Goal: Information Seeking & Learning: Check status

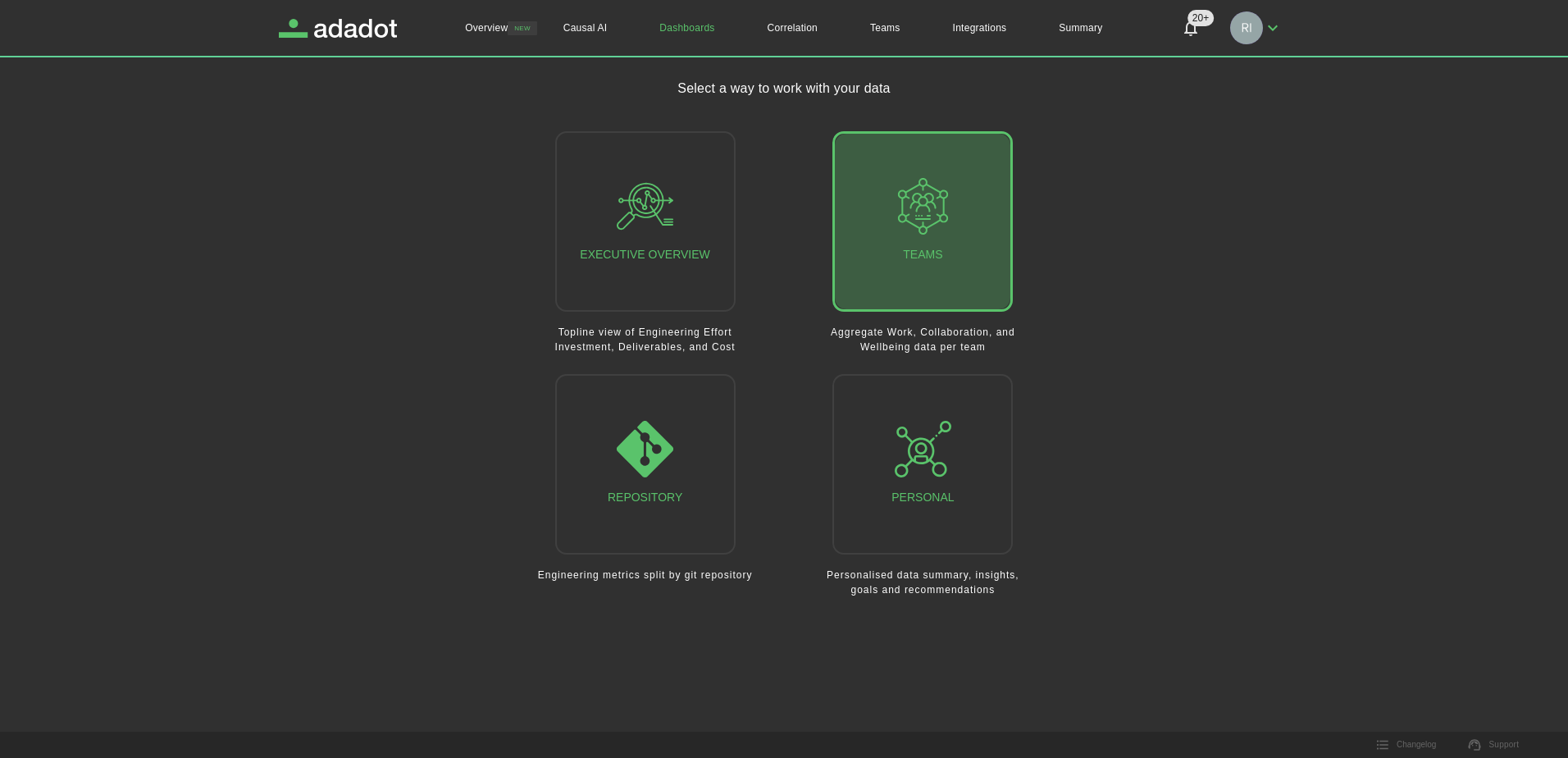
click at [914, 223] on icon "button" at bounding box center [923, 206] width 57 height 57
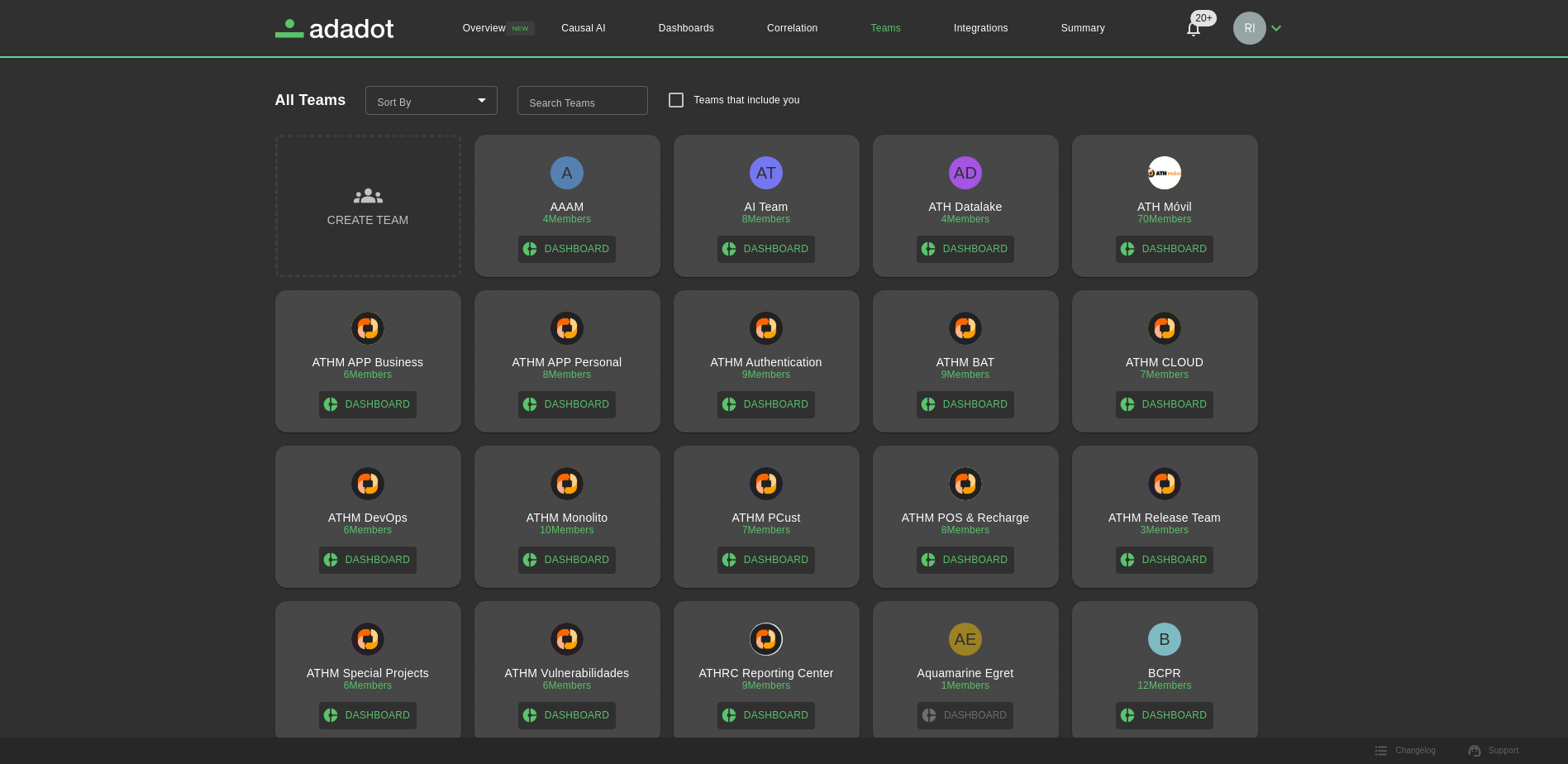
click at [764, 512] on h3 "ATHM PCust" at bounding box center [765, 517] width 69 height 13
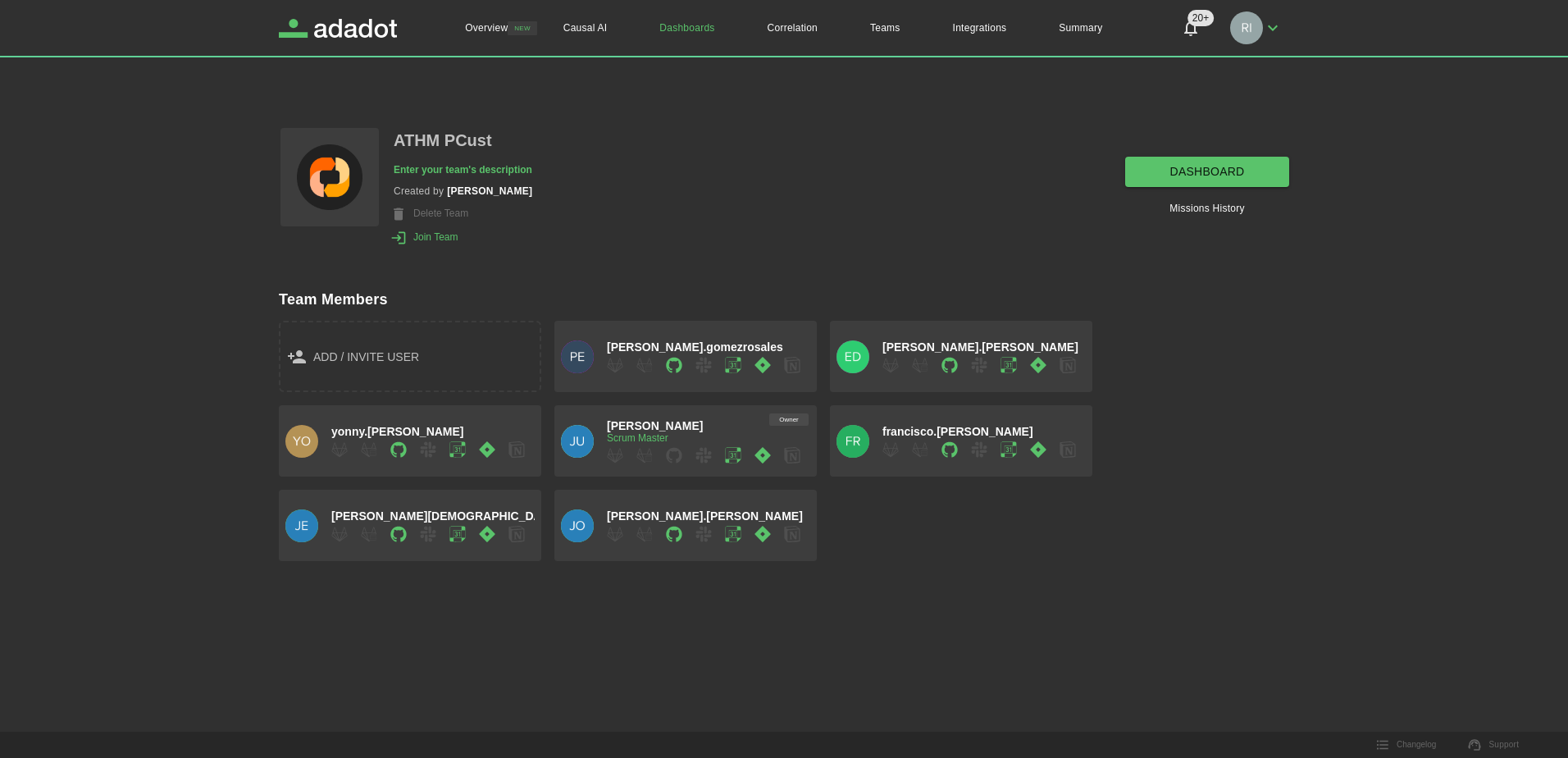
click at [1199, 170] on link "dashboard" at bounding box center [1207, 171] width 164 height 31
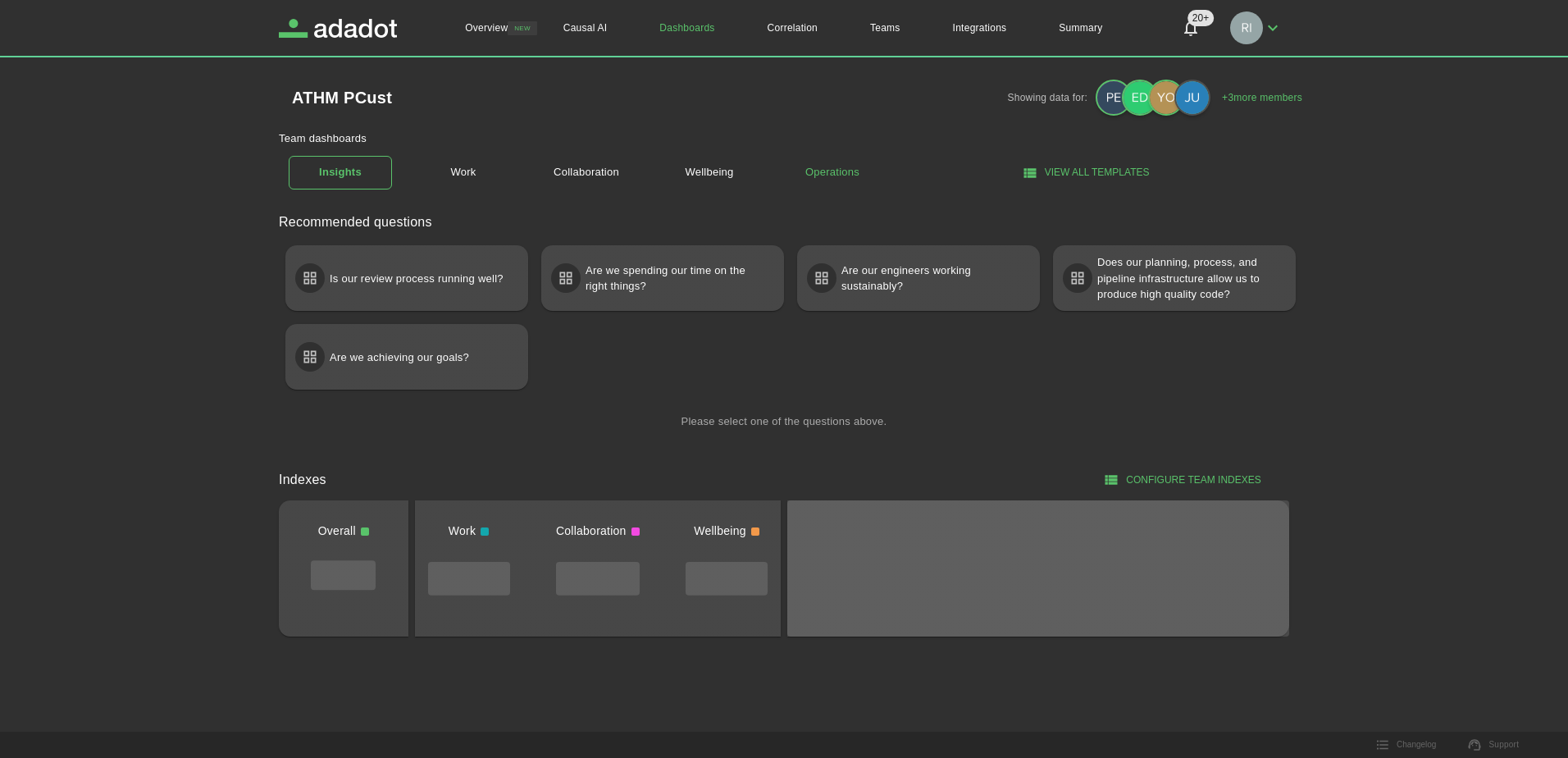
click at [837, 173] on link "Operations" at bounding box center [831, 172] width 103 height 29
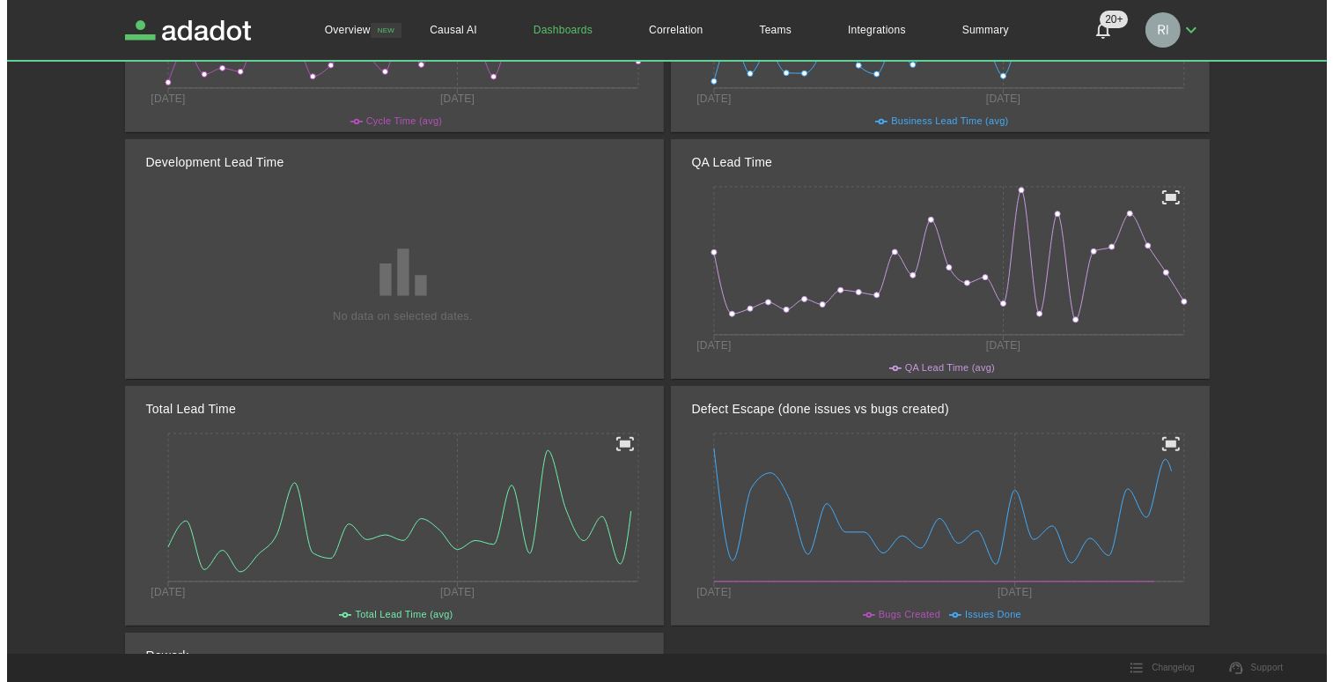
scroll to position [264, 0]
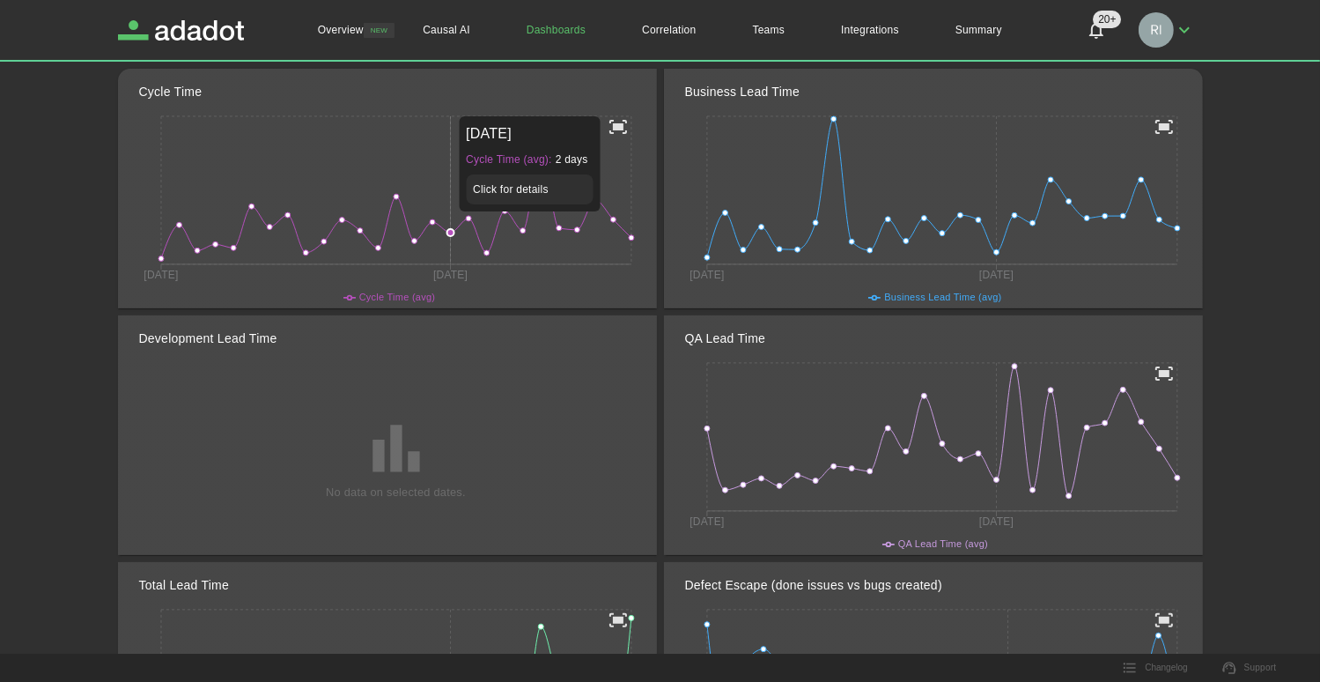
click at [448, 186] on icon "31 Mar 21 Jul" at bounding box center [396, 210] width 514 height 197
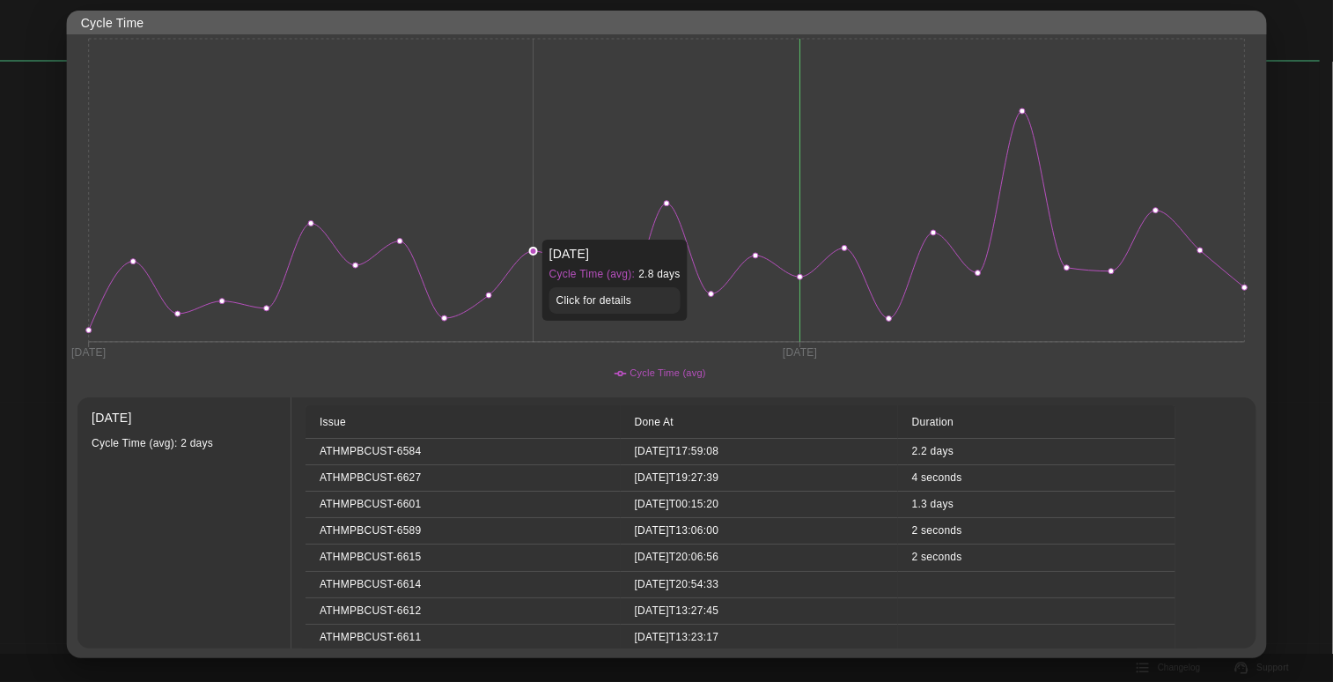
click at [539, 231] on icon "31 Mar 21 Jul" at bounding box center [667, 210] width 1200 height 352
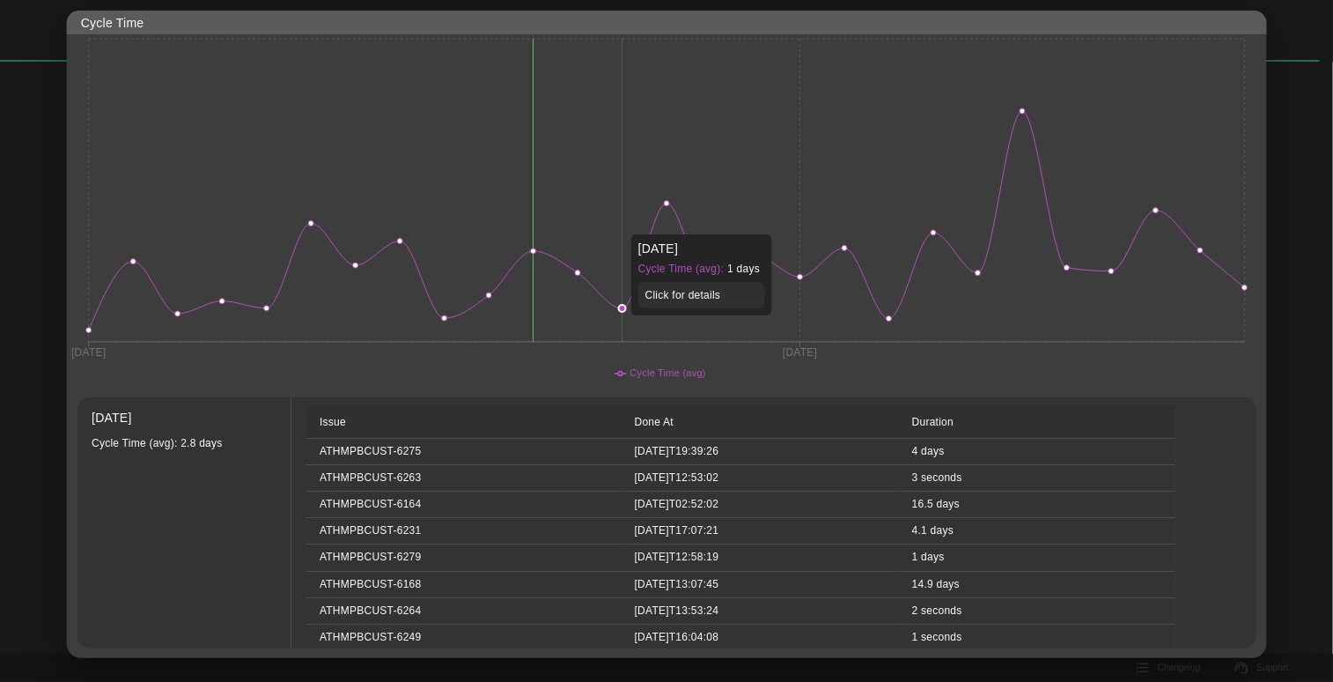
click at [613, 225] on icon "31 Mar 21 Jul" at bounding box center [667, 210] width 1200 height 352
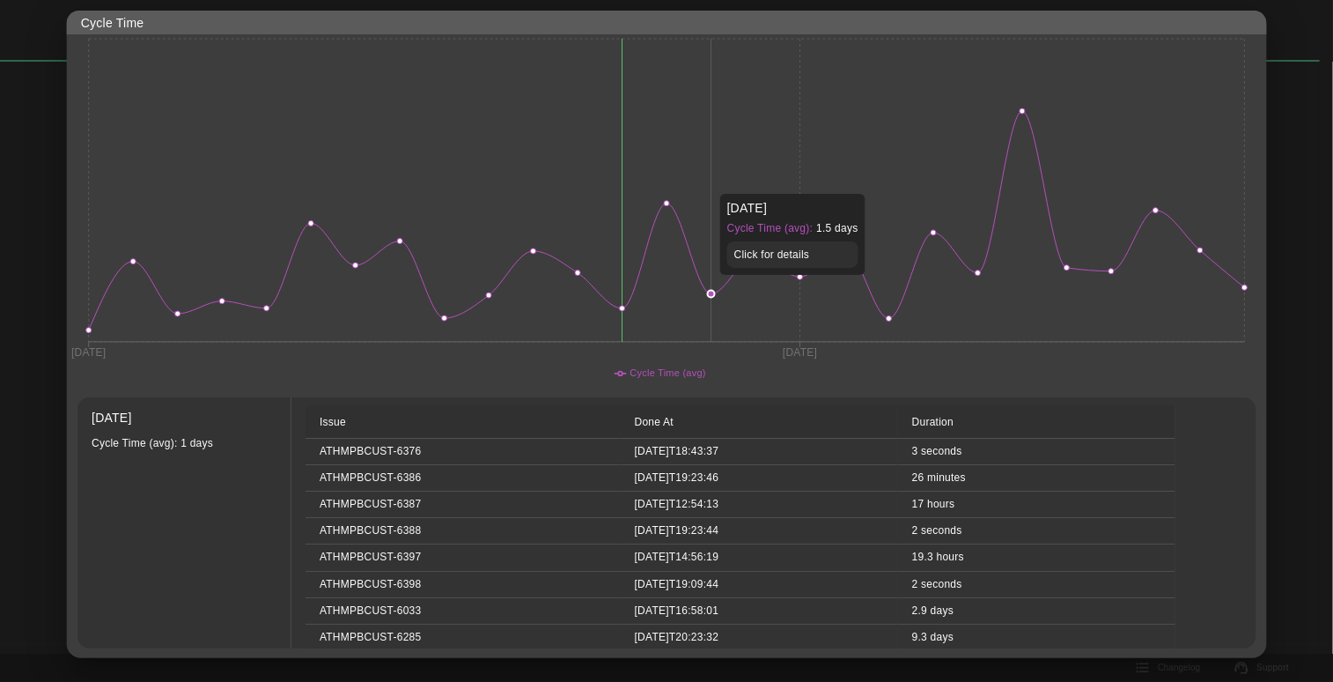
click at [696, 184] on icon "31 Mar 21 Jul" at bounding box center [667, 210] width 1200 height 352
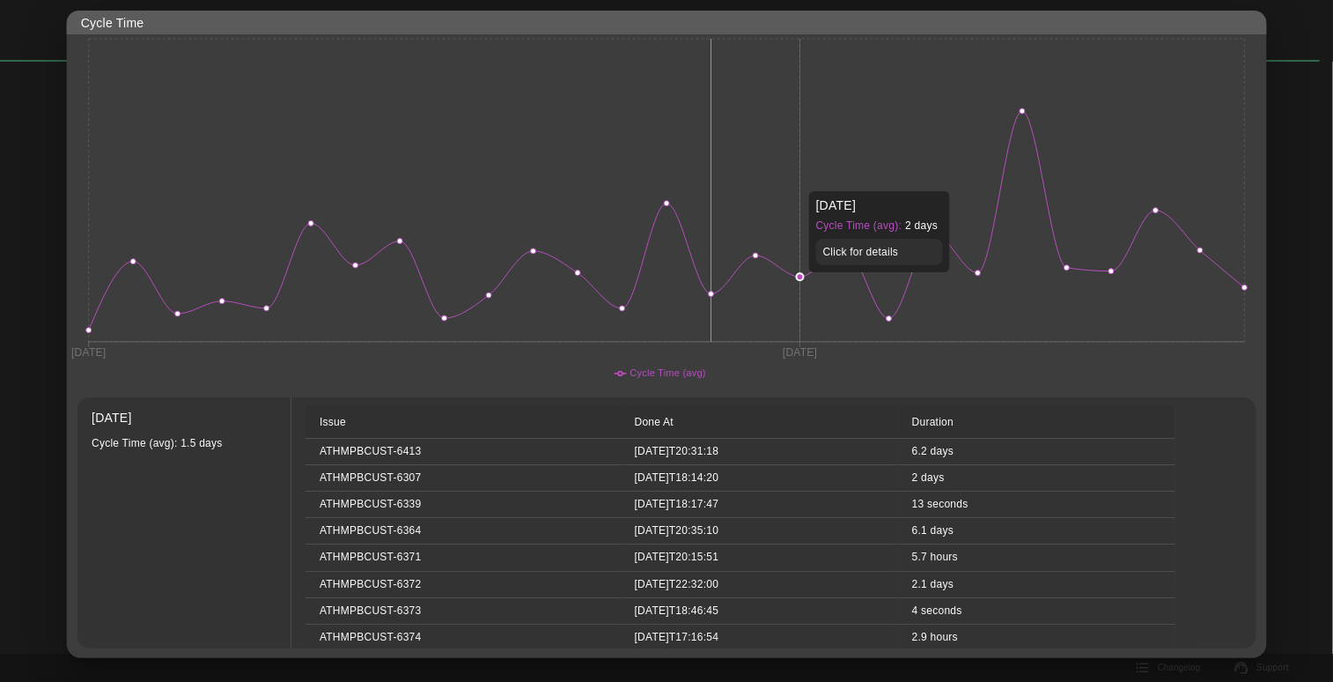
click at [782, 182] on icon "31 Mar 21 Jul" at bounding box center [667, 210] width 1200 height 352
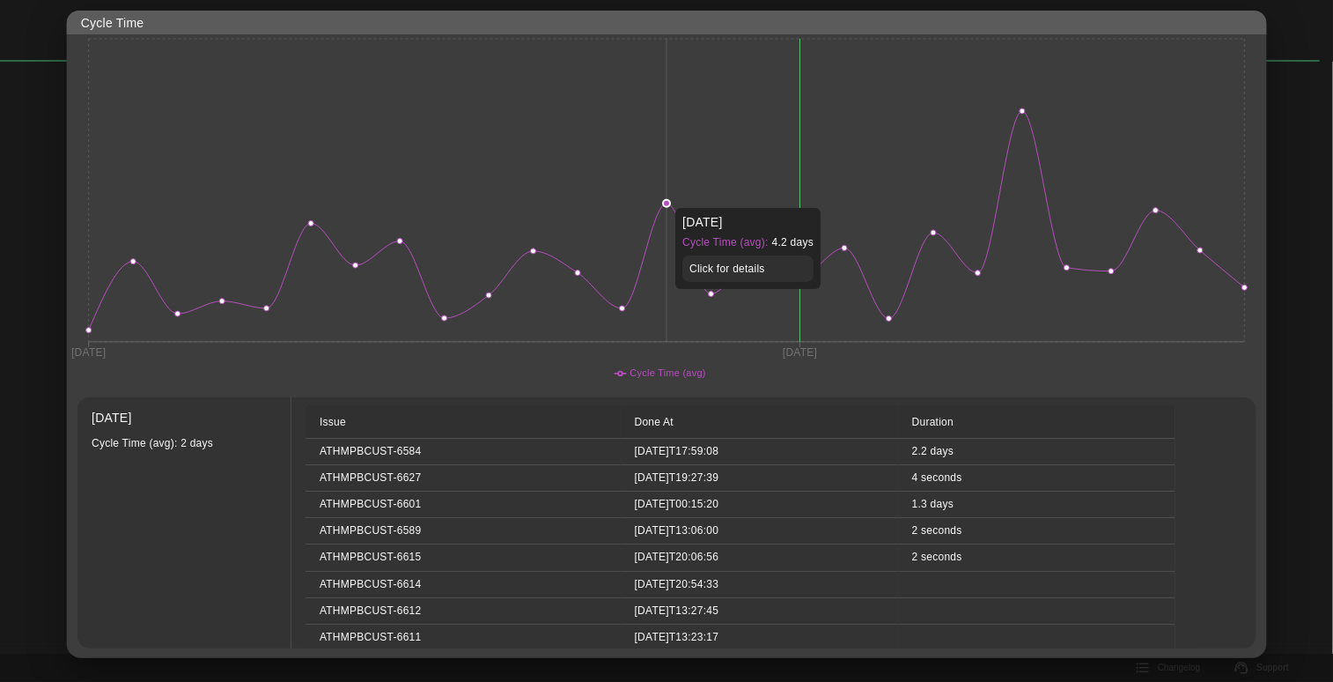
click at [669, 199] on icon "31 Mar 21 Jul" at bounding box center [667, 210] width 1200 height 352
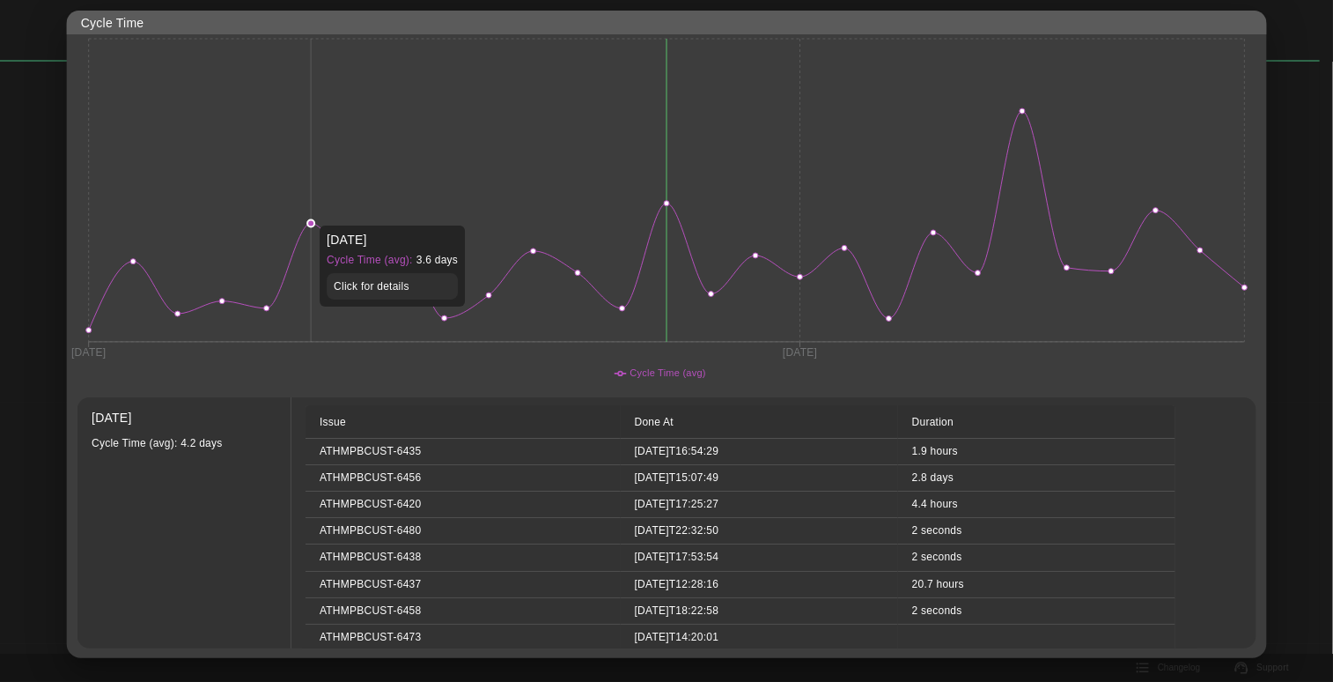
click at [311, 217] on icon "31 Mar 21 Jul" at bounding box center [667, 210] width 1200 height 352
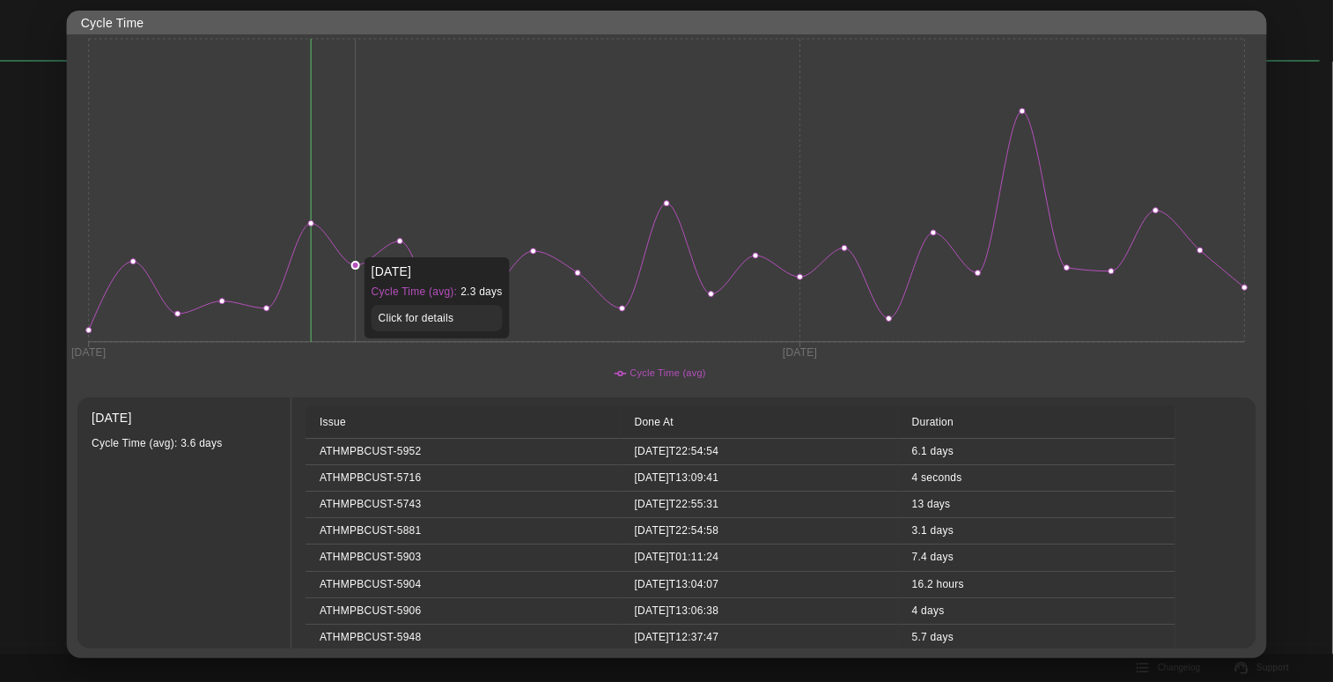
click at [356, 248] on icon "31 Mar 21 Jul" at bounding box center [667, 210] width 1200 height 352
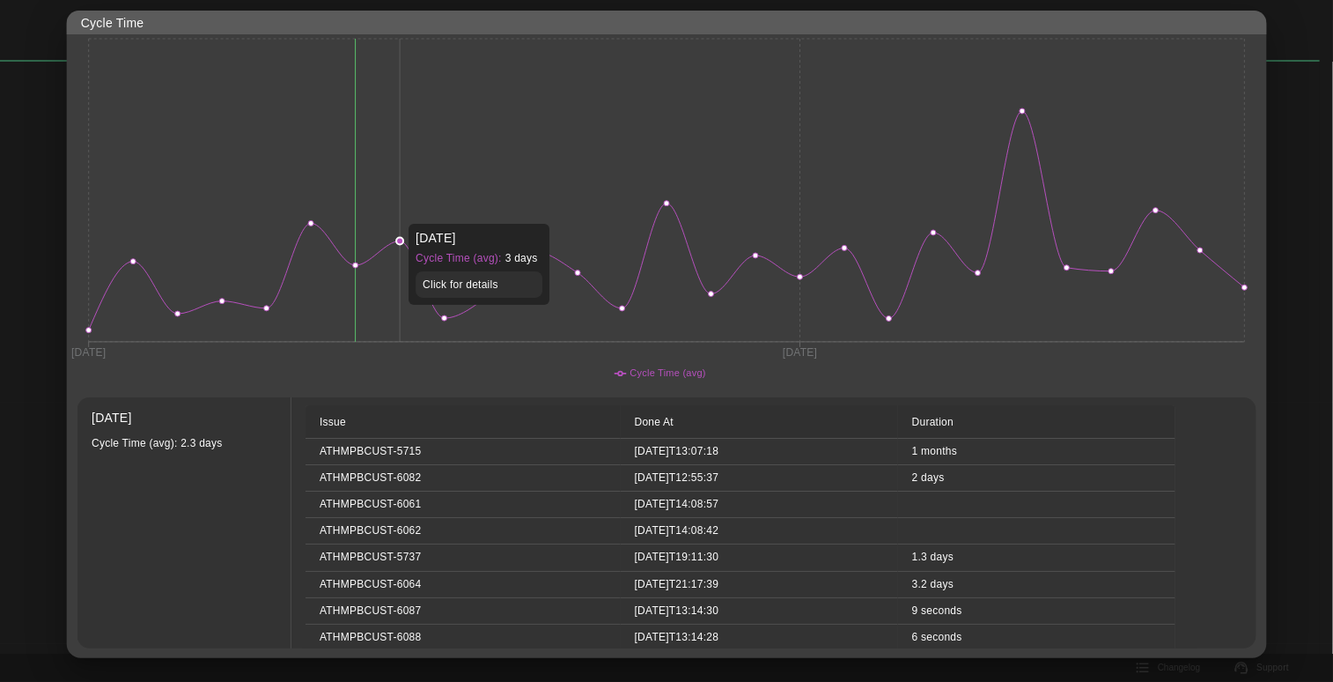
click at [408, 215] on icon "31 Mar 21 Jul" at bounding box center [667, 210] width 1200 height 352
click at [437, 219] on icon "31 Mar 21 Jul" at bounding box center [667, 210] width 1200 height 352
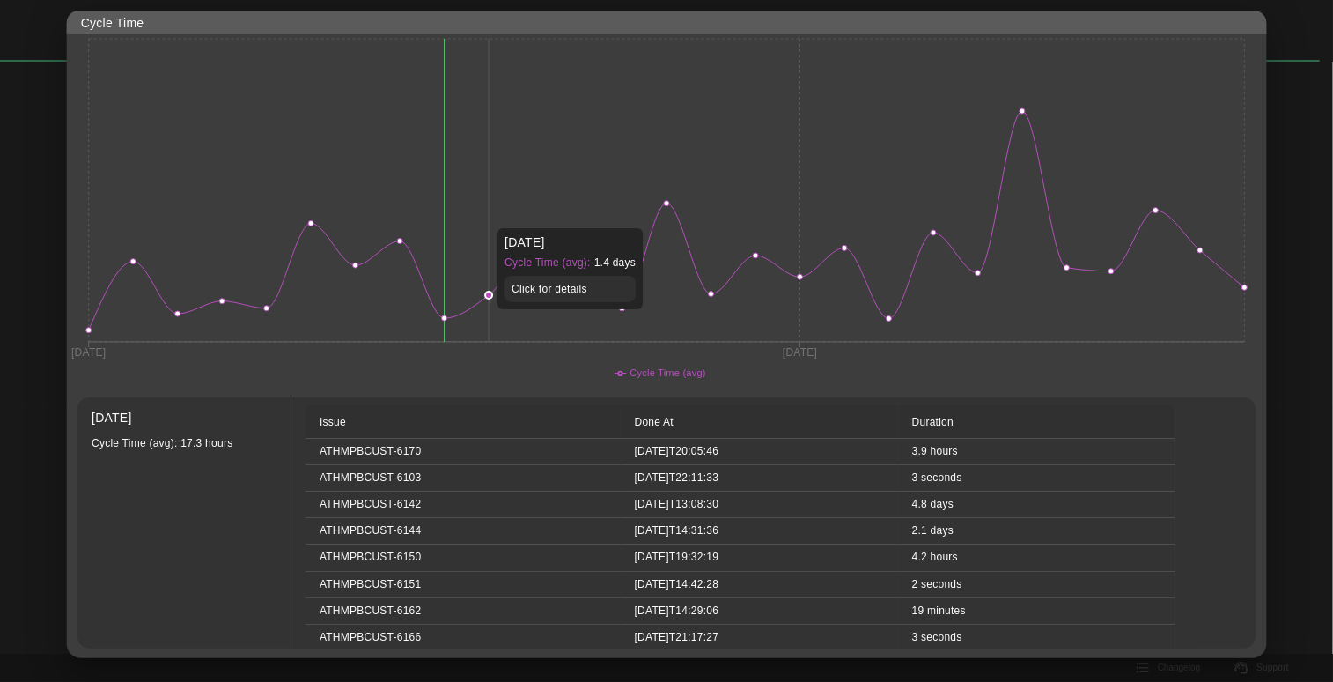
click at [508, 219] on icon "31 Mar 21 Jul" at bounding box center [667, 210] width 1200 height 352
click at [547, 218] on icon "31 Mar 21 Jul" at bounding box center [667, 210] width 1200 height 352
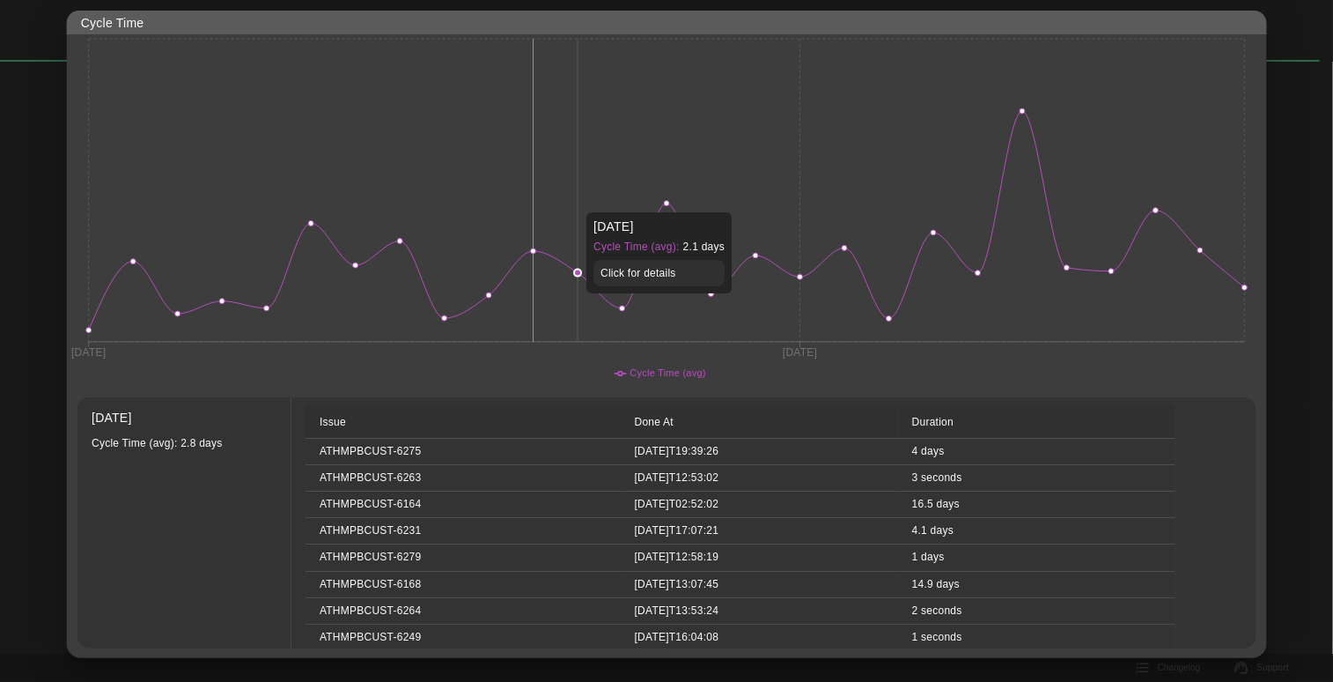
click at [575, 203] on icon "31 Mar 21 Jul" at bounding box center [667, 210] width 1200 height 352
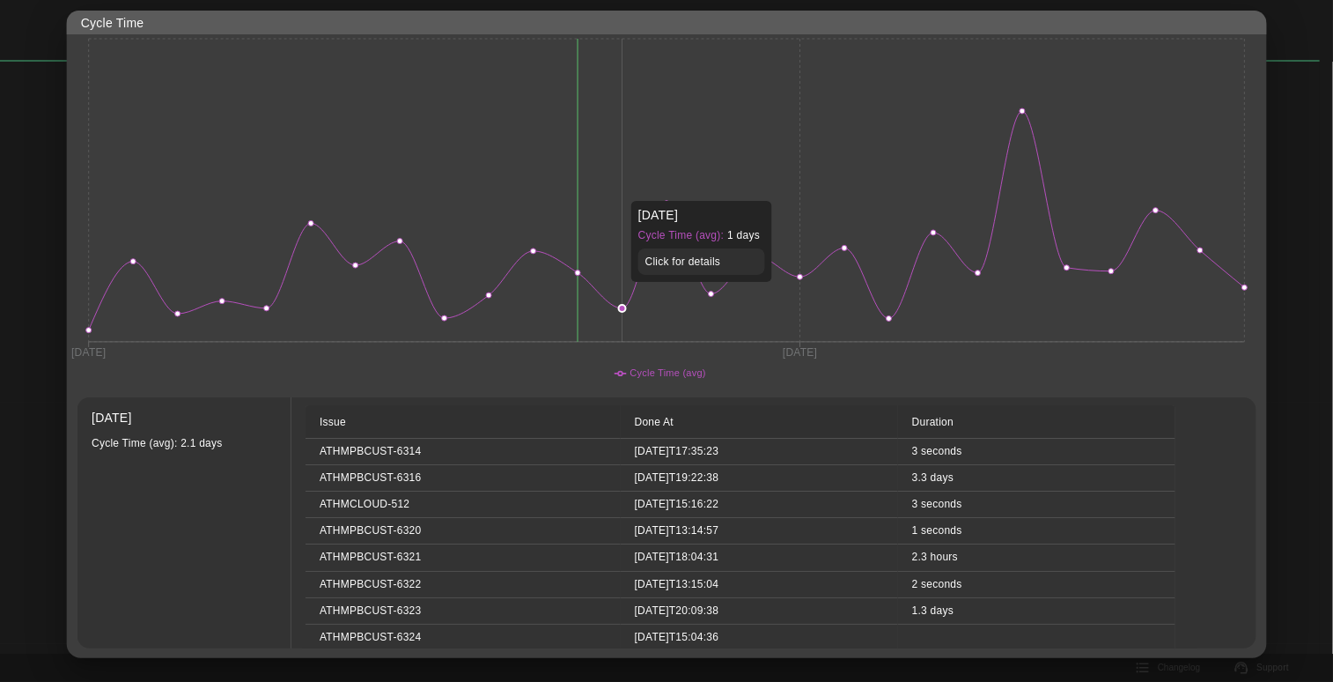
click at [624, 191] on icon "31 Mar 21 Jul" at bounding box center [667, 210] width 1200 height 352
click at [663, 182] on icon "31 Mar 21 Jul" at bounding box center [667, 210] width 1200 height 352
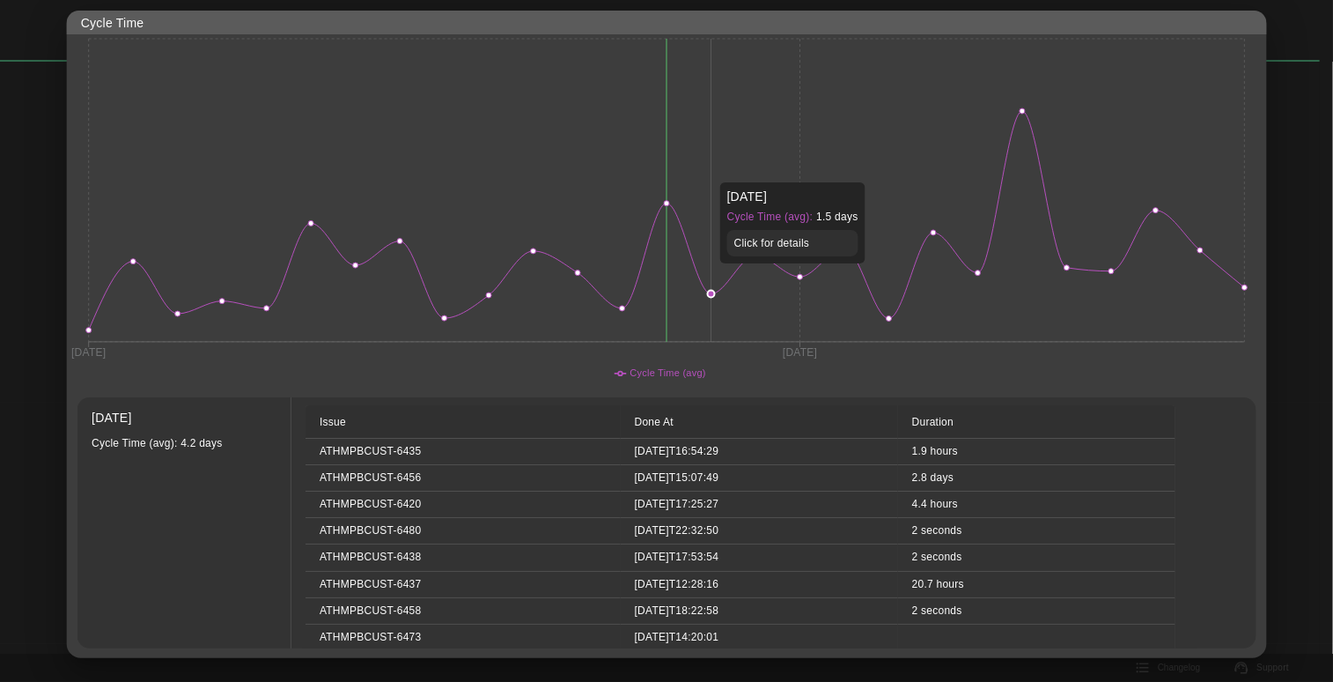
click at [709, 173] on icon "31 Mar 21 Jul" at bounding box center [667, 210] width 1200 height 352
click at [772, 165] on icon "31 Mar 21 Jul" at bounding box center [667, 210] width 1200 height 352
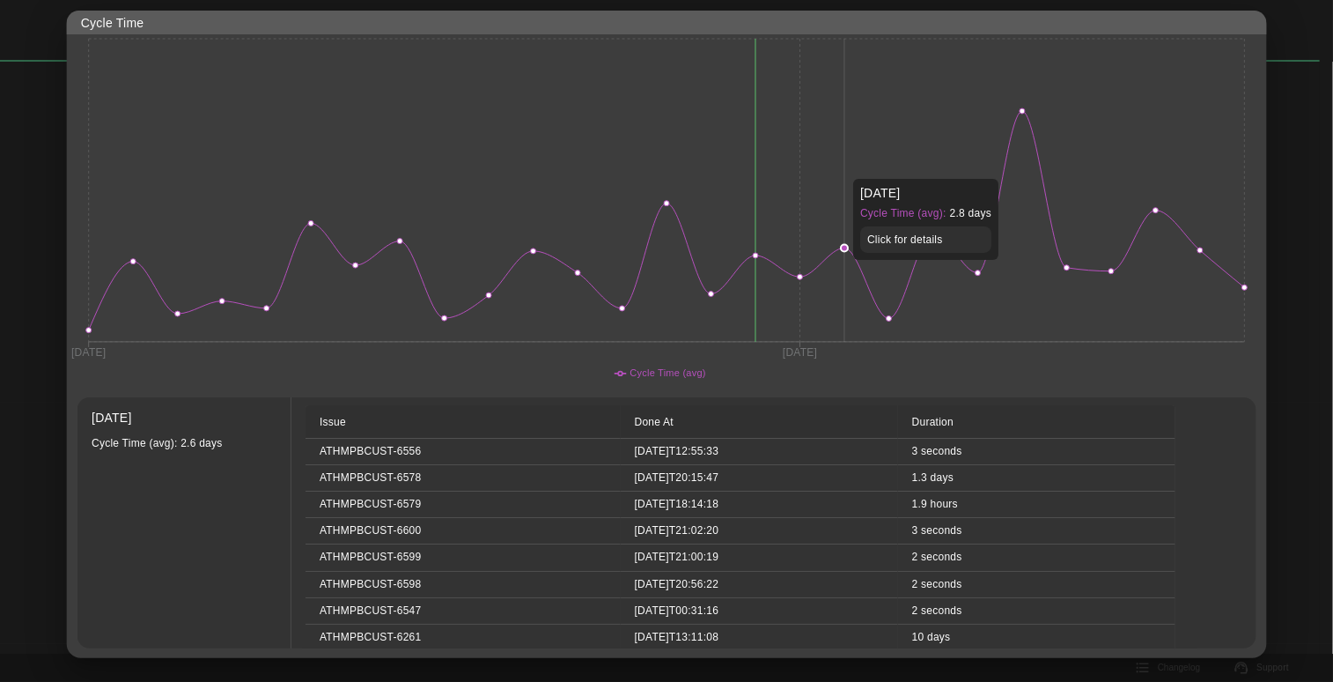
click at [834, 170] on icon "31 Mar 21 Jul" at bounding box center [667, 210] width 1200 height 352
click at [864, 173] on icon "31 Mar 21 Jul" at bounding box center [667, 210] width 1200 height 352
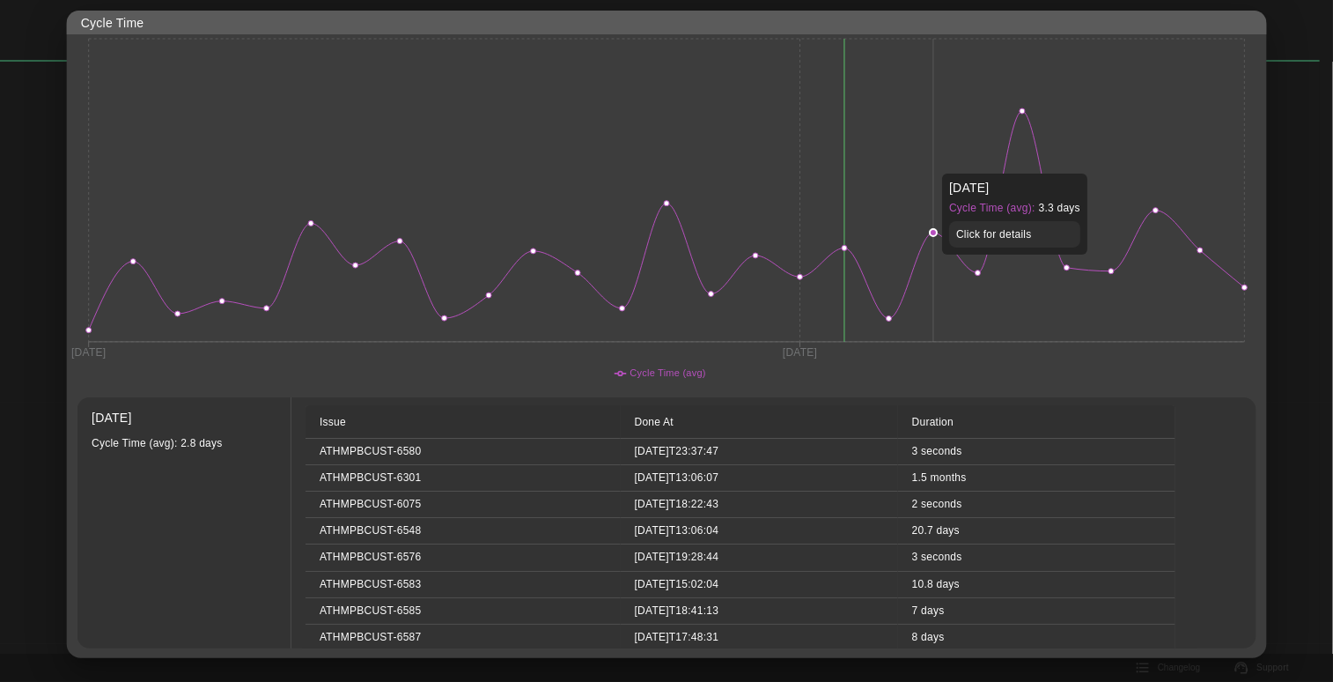
click at [919, 164] on icon "31 Mar 21 Jul" at bounding box center [667, 210] width 1200 height 352
click at [965, 159] on icon "31 Mar 21 Jul" at bounding box center [667, 210] width 1200 height 352
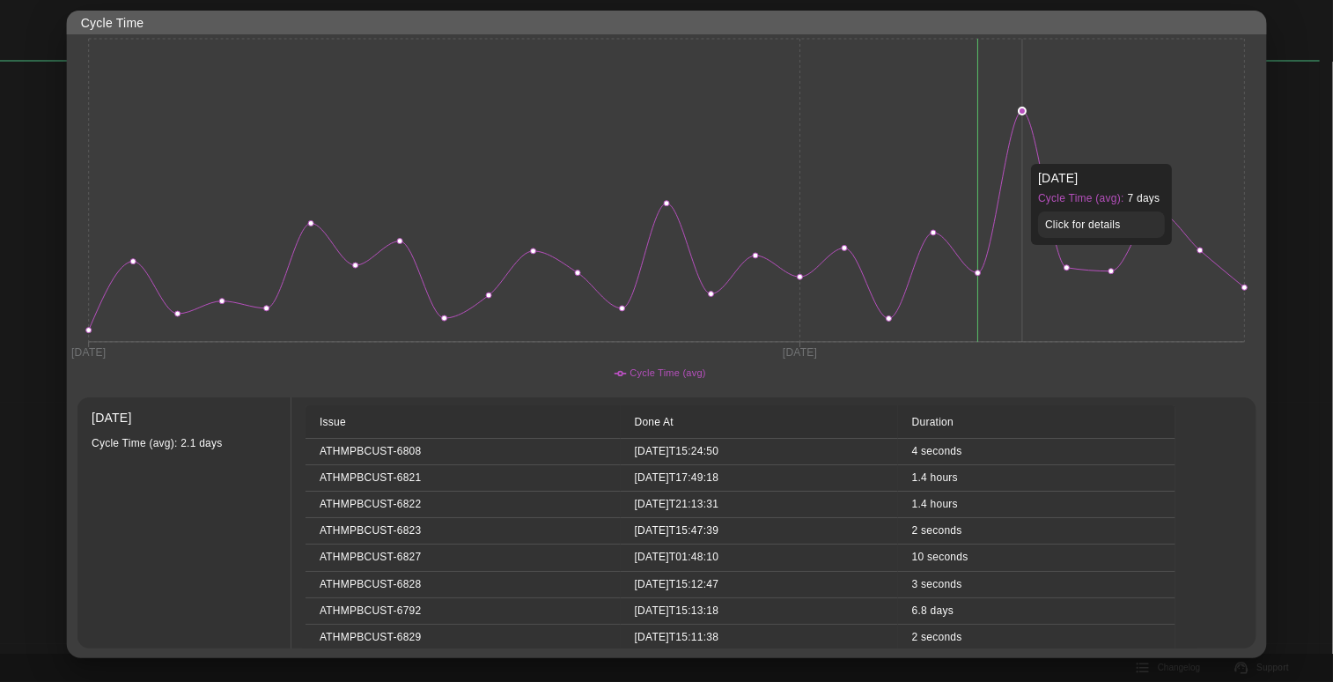
click at [1025, 155] on icon "31 Mar 21 Jul" at bounding box center [667, 210] width 1200 height 352
click at [1080, 157] on icon "31 Mar 21 Jul" at bounding box center [667, 210] width 1200 height 352
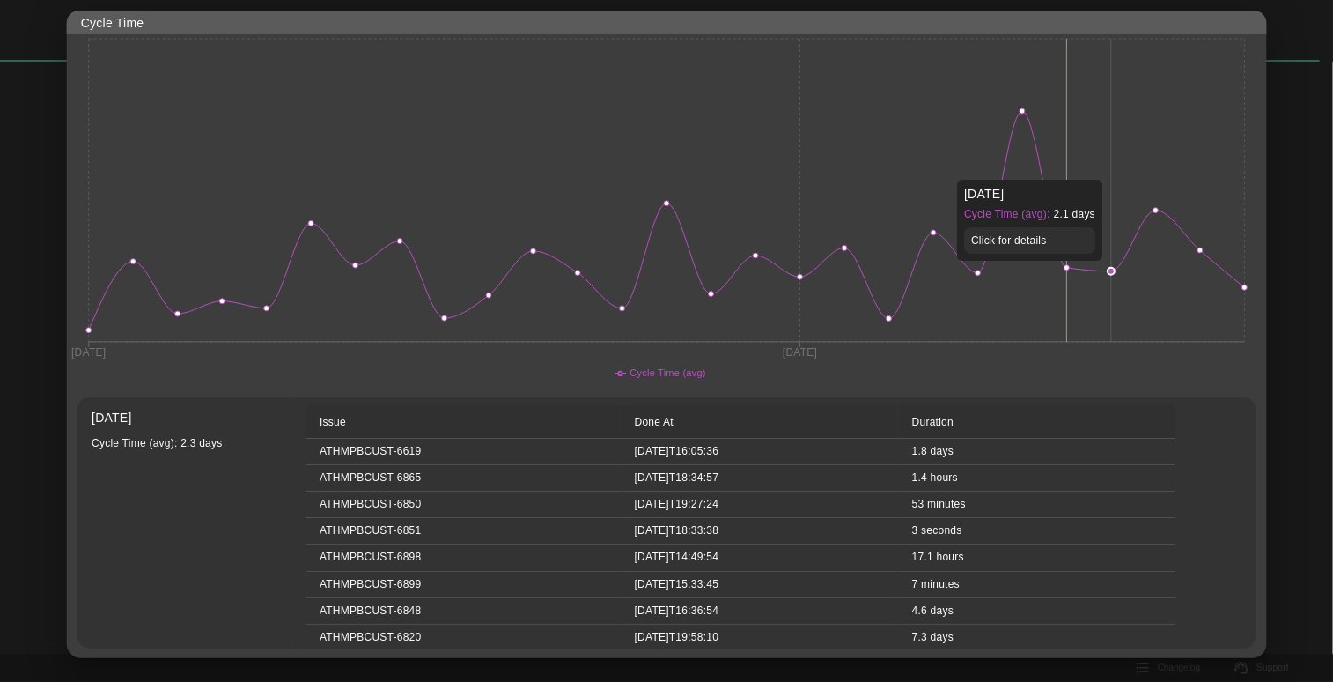
drag, startPoint x: 1115, startPoint y: 171, endPoint x: 1161, endPoint y: 174, distance: 45.9
click at [1116, 171] on icon "31 Mar 21 Jul" at bounding box center [667, 210] width 1200 height 352
click at [1176, 175] on icon "31 Mar 21 Jul" at bounding box center [667, 210] width 1200 height 352
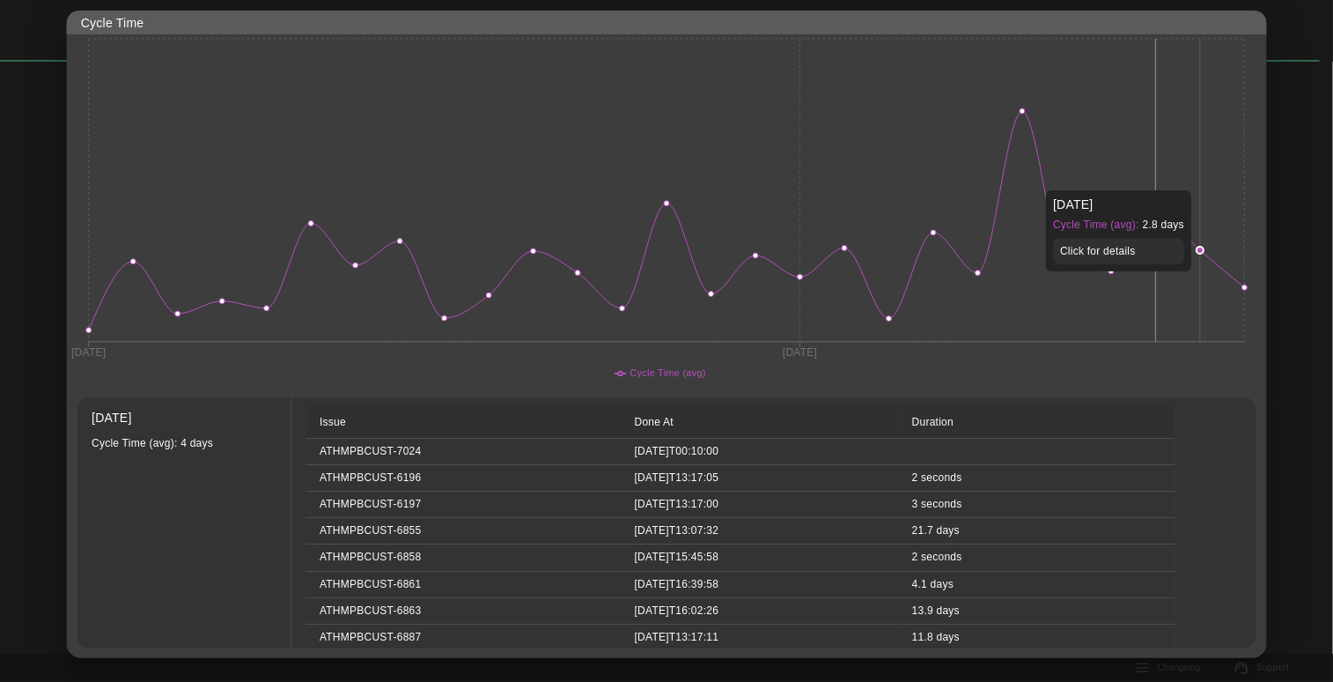
click at [1220, 181] on icon "31 Mar 21 Jul" at bounding box center [667, 210] width 1200 height 352
click at [1057, 189] on icon "31 Mar 21 Jul" at bounding box center [667, 210] width 1200 height 352
click at [1014, 181] on icon "31 Mar 21 Jul" at bounding box center [667, 210] width 1200 height 352
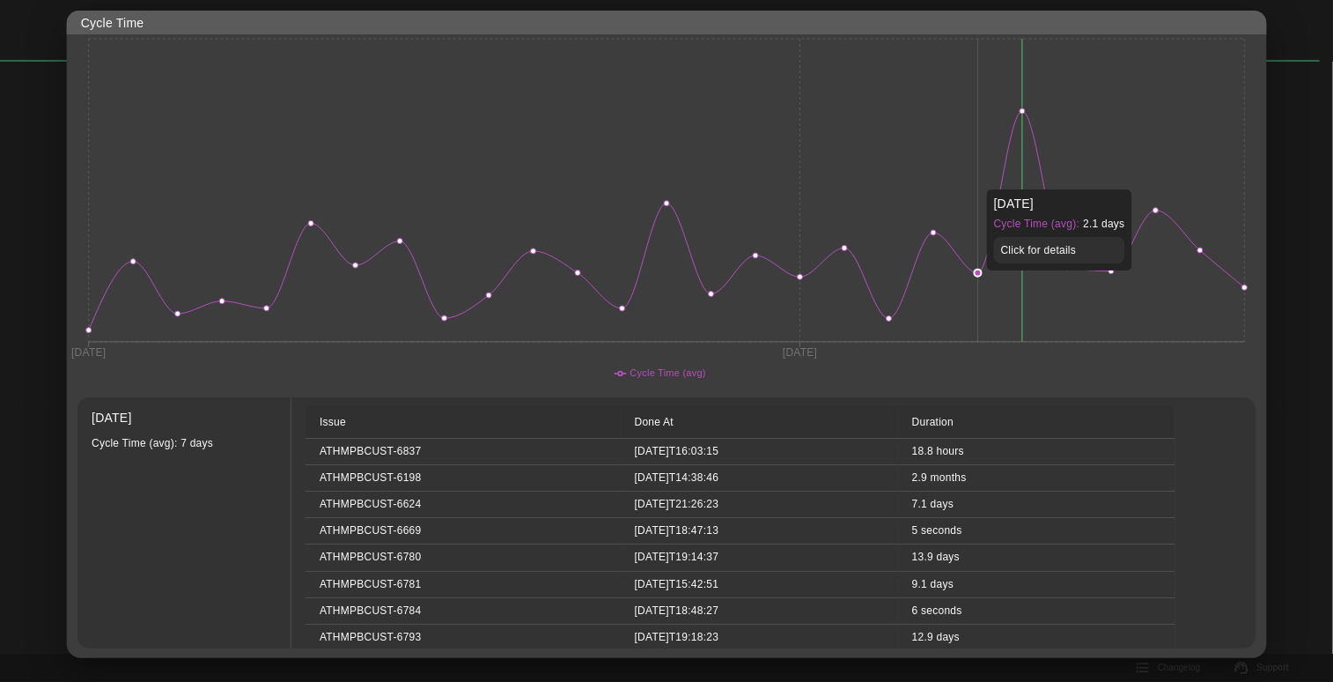
click at [965, 181] on icon "31 Mar 21 Jul" at bounding box center [667, 210] width 1200 height 352
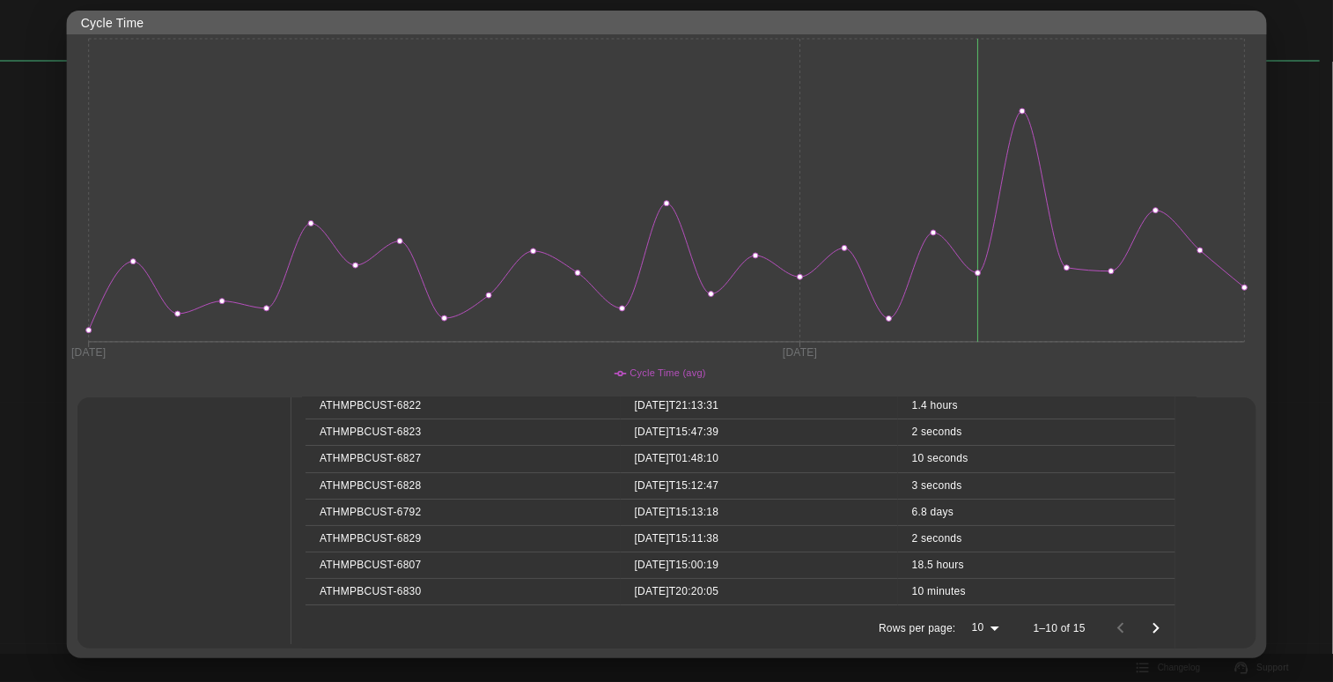
scroll to position [0, 0]
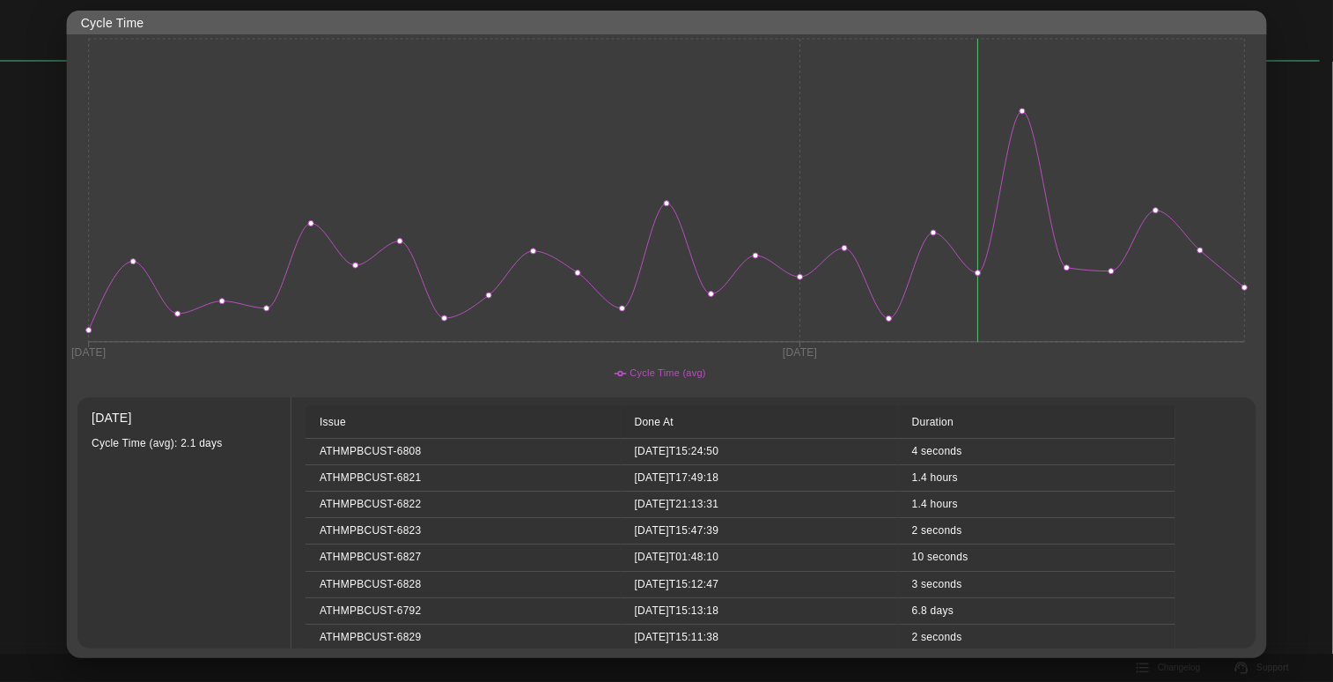
click at [89, 266] on line at bounding box center [89, 190] width 0 height 303
click at [91, 266] on icon "31 Mar 21 Jul" at bounding box center [667, 210] width 1200 height 352
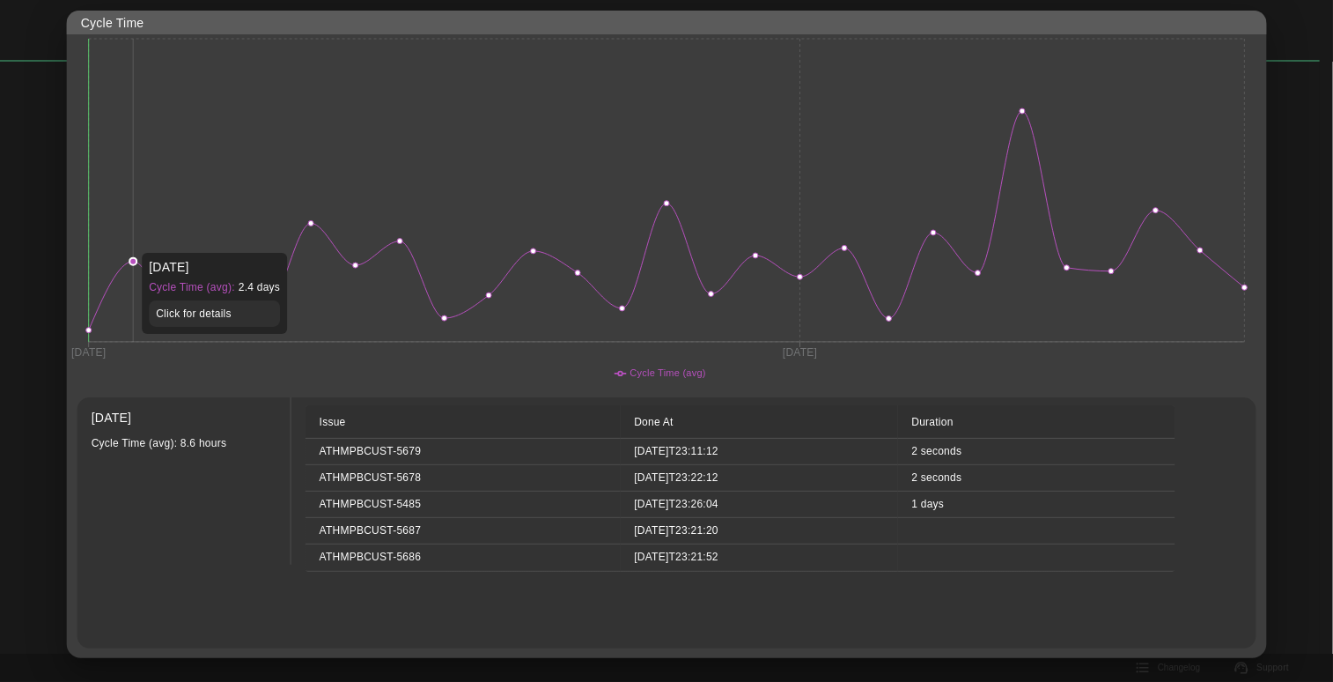
click at [139, 244] on icon "31 Mar 21 Jul" at bounding box center [667, 210] width 1200 height 352
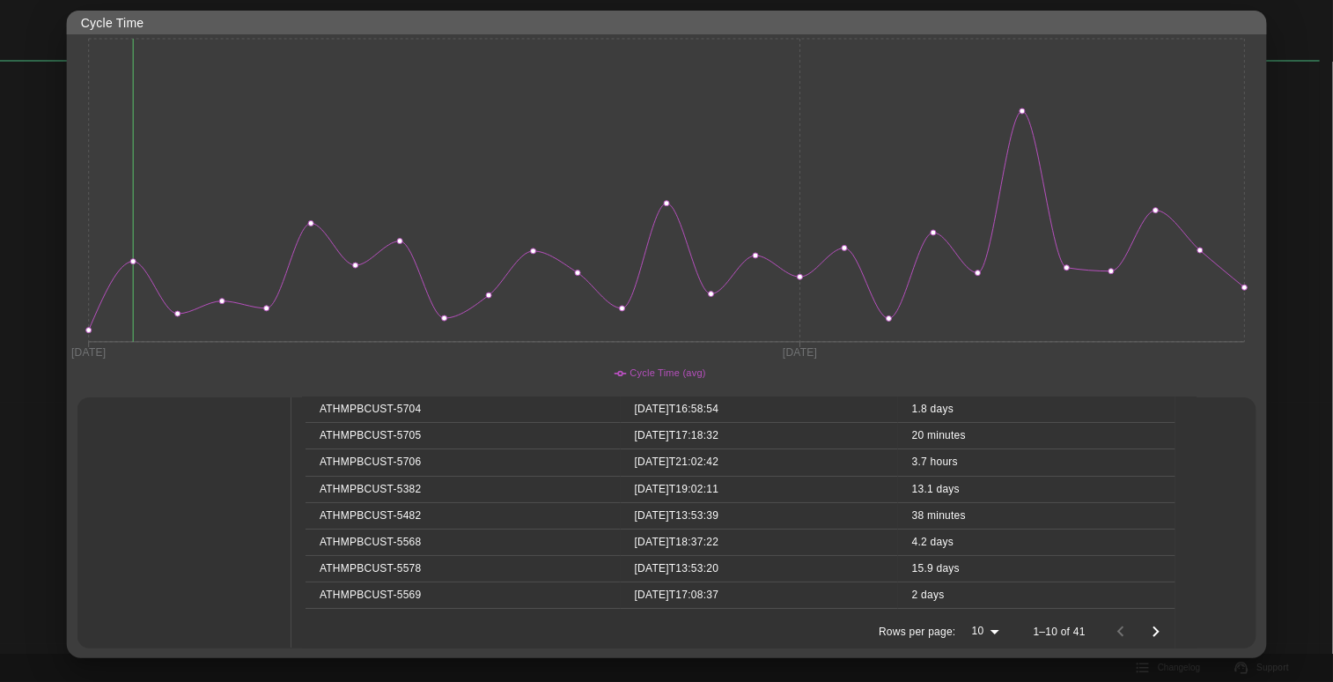
scroll to position [99, 0]
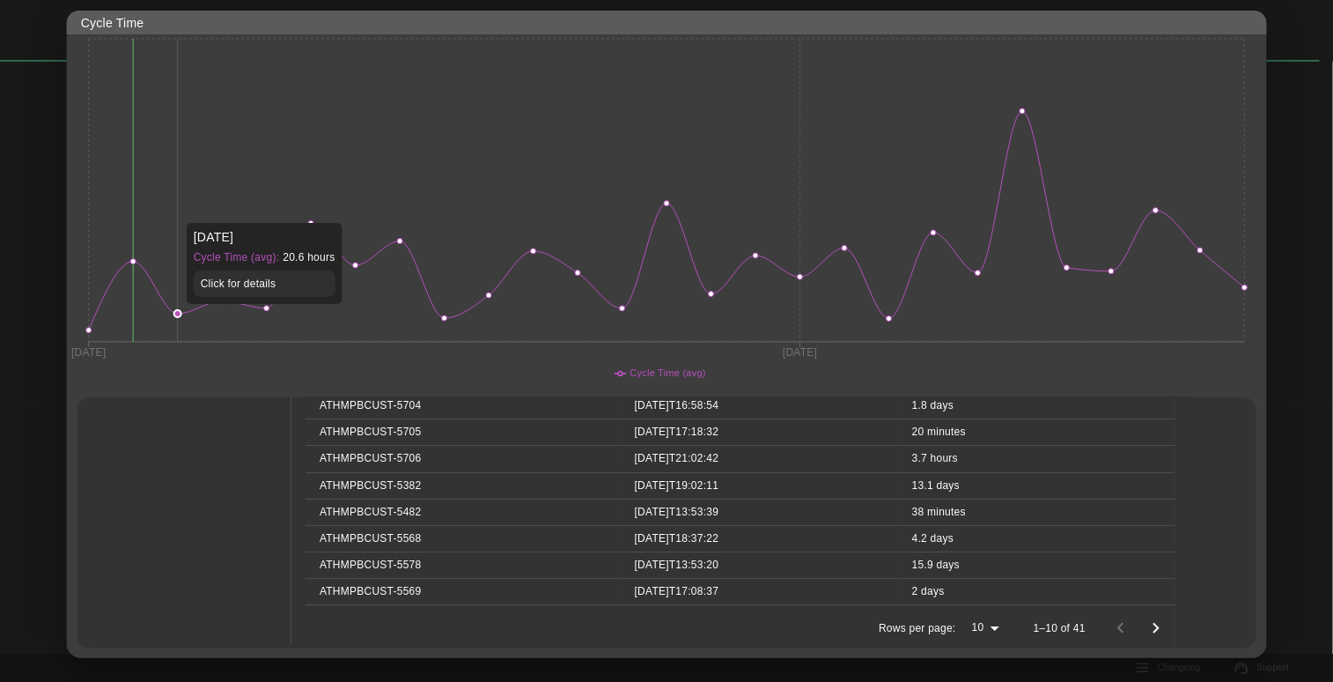
click at [175, 313] on circle at bounding box center [177, 313] width 7 height 7
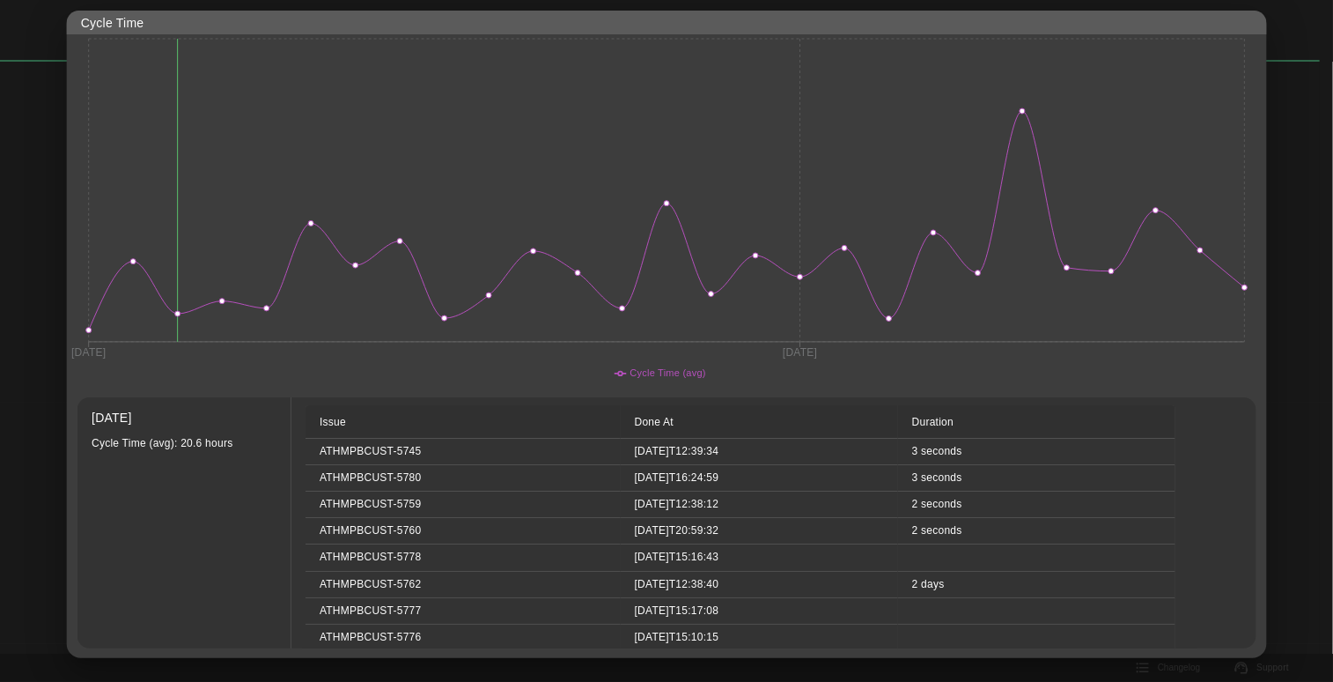
scroll to position [88, 0]
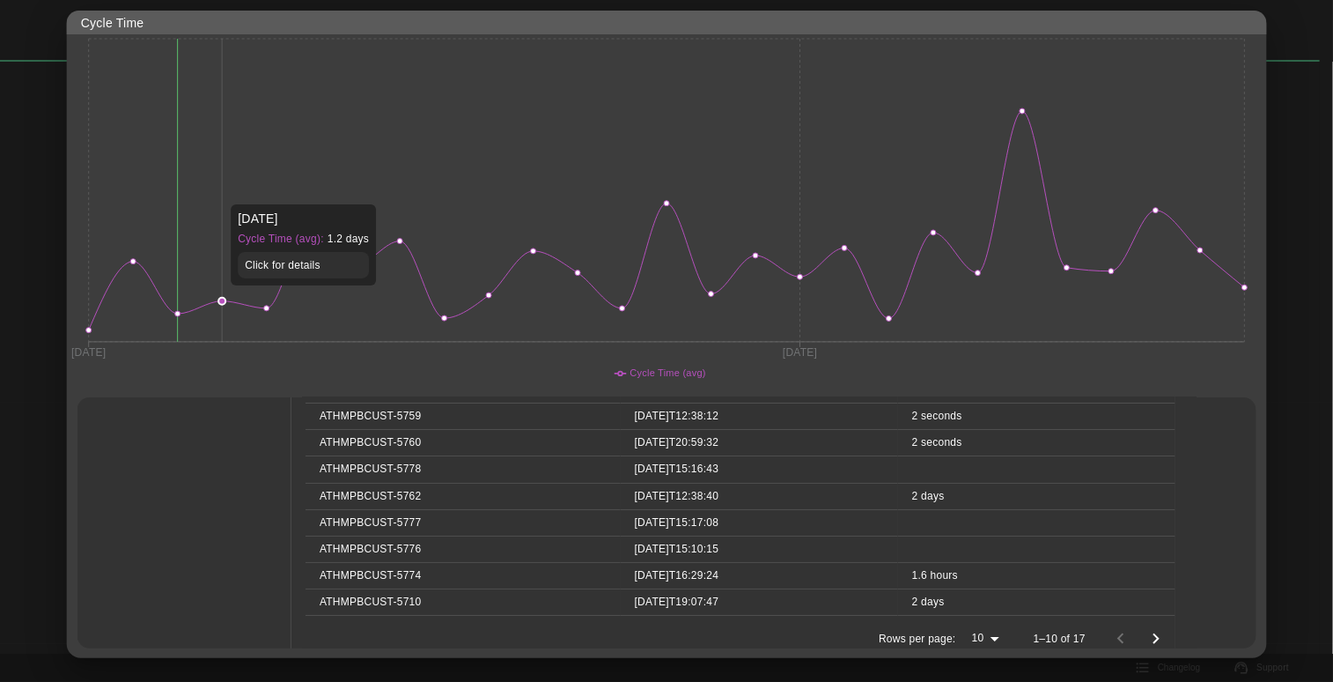
click at [227, 294] on icon "31 Mar 21 Jul" at bounding box center [667, 210] width 1200 height 352
click at [269, 302] on icon "31 Mar 21 Jul" at bounding box center [667, 210] width 1200 height 352
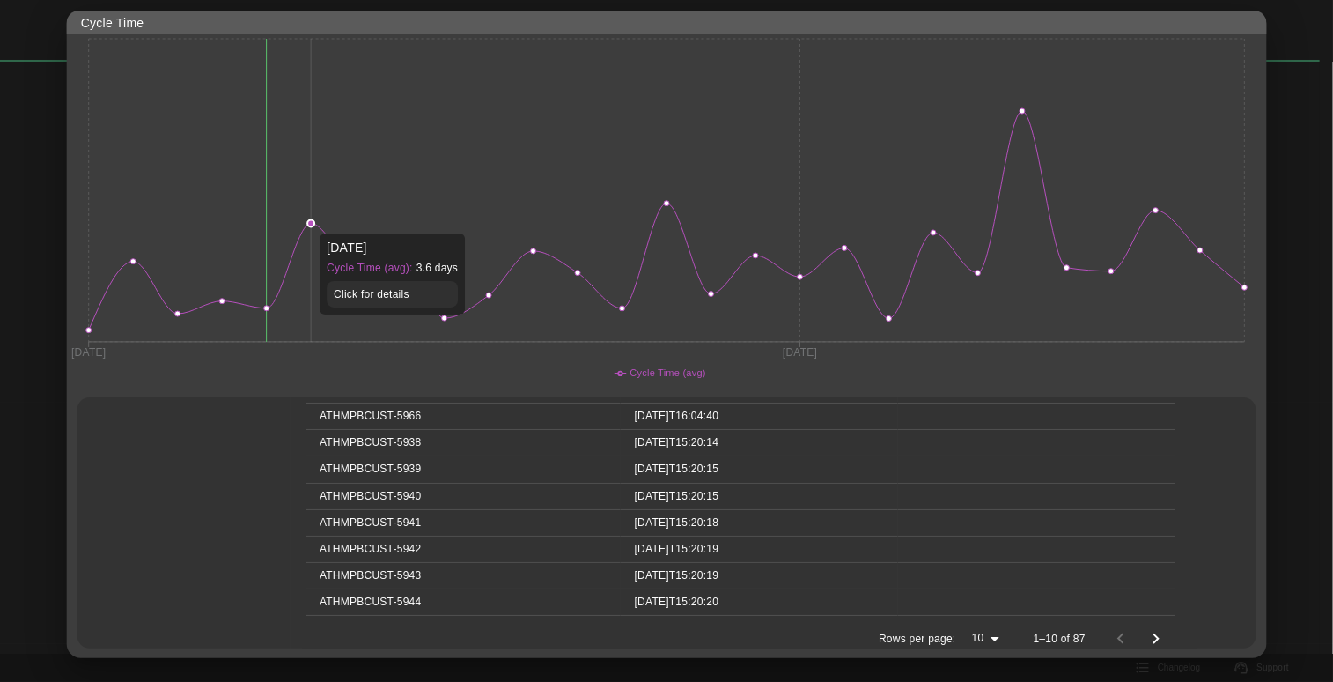
click at [313, 226] on circle at bounding box center [310, 222] width 7 height 7
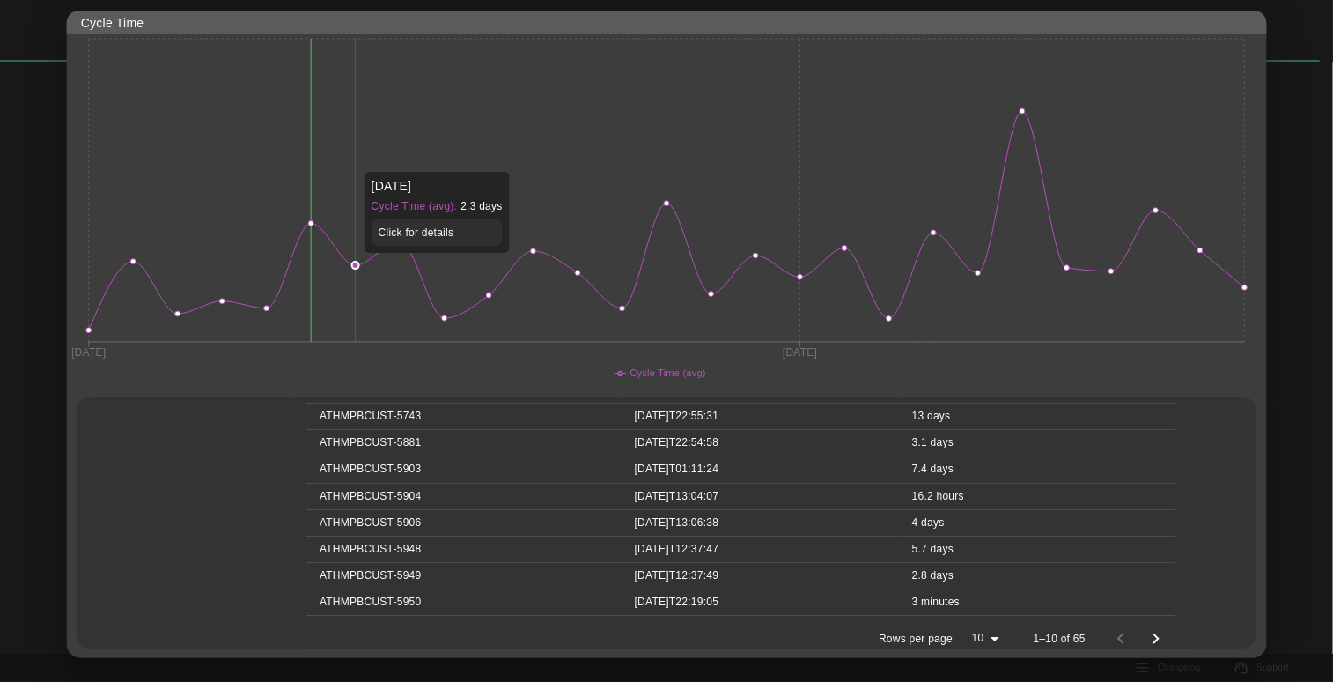
click at [360, 262] on icon "31 Mar 21 Jul" at bounding box center [667, 210] width 1200 height 352
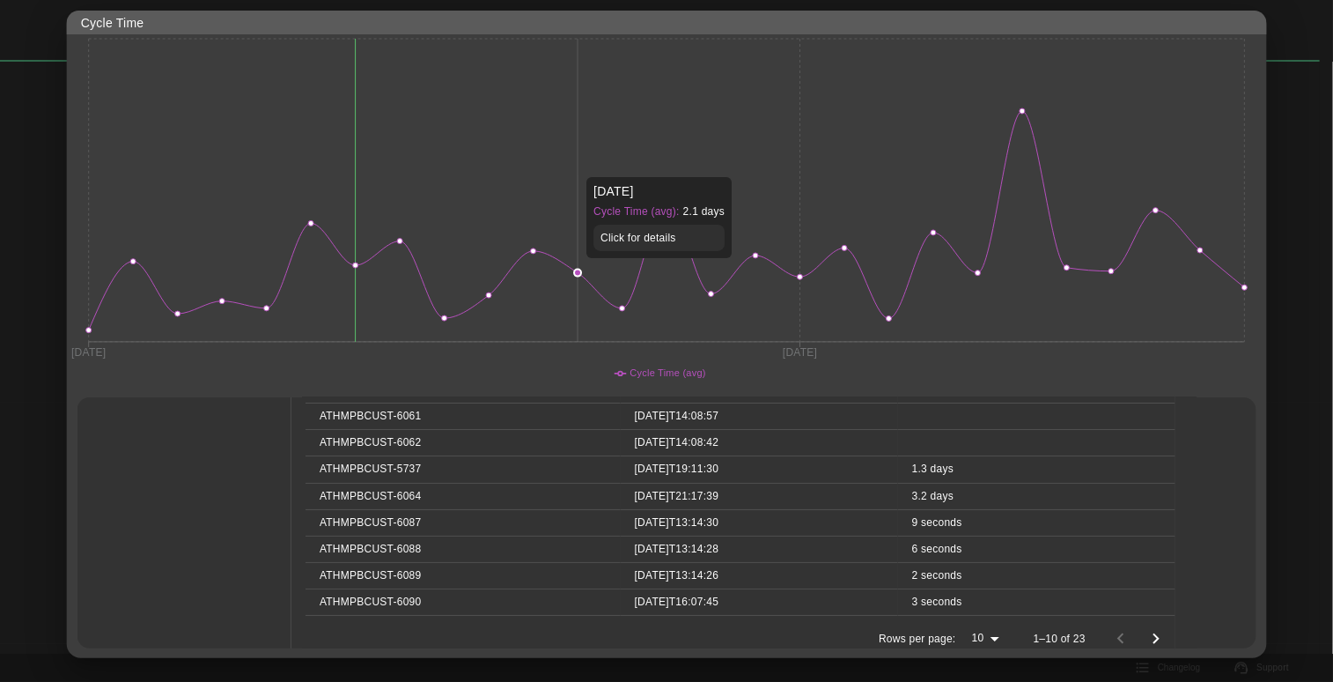
click at [574, 267] on icon "31 Mar 21 Jul" at bounding box center [667, 210] width 1200 height 352
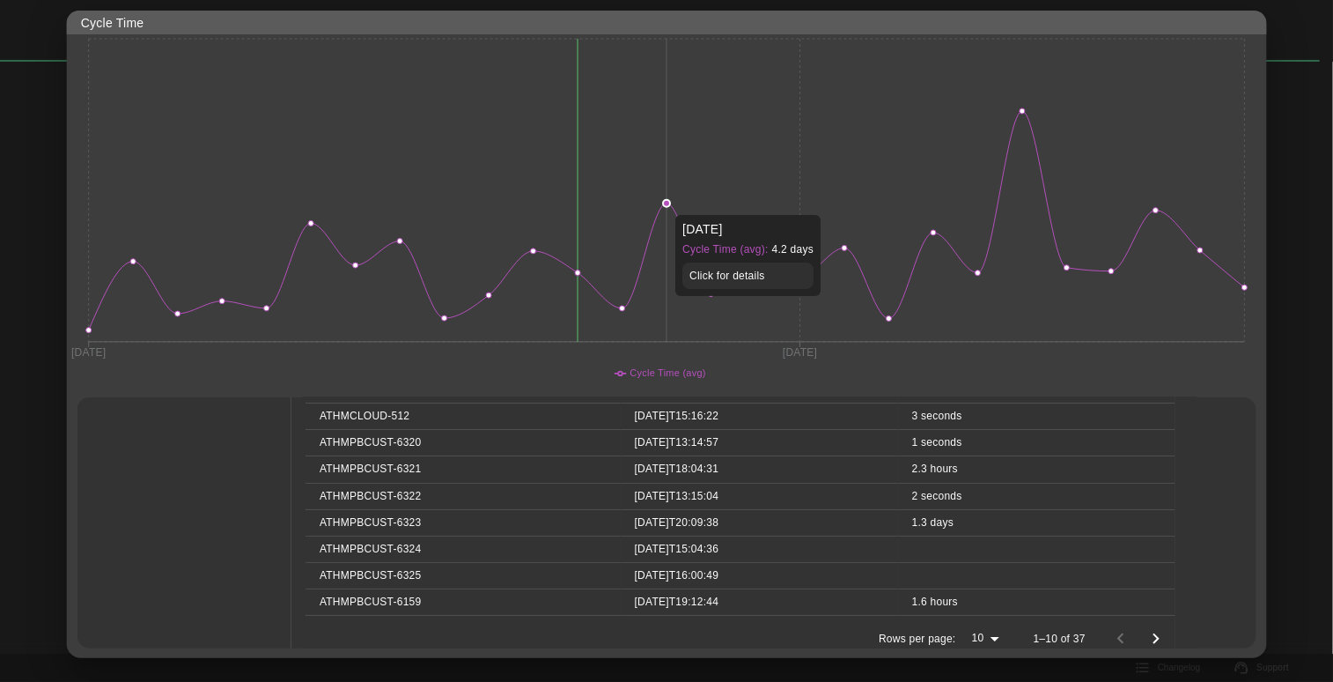
click at [662, 205] on icon "31 Mar 21 Jul" at bounding box center [667, 210] width 1200 height 352
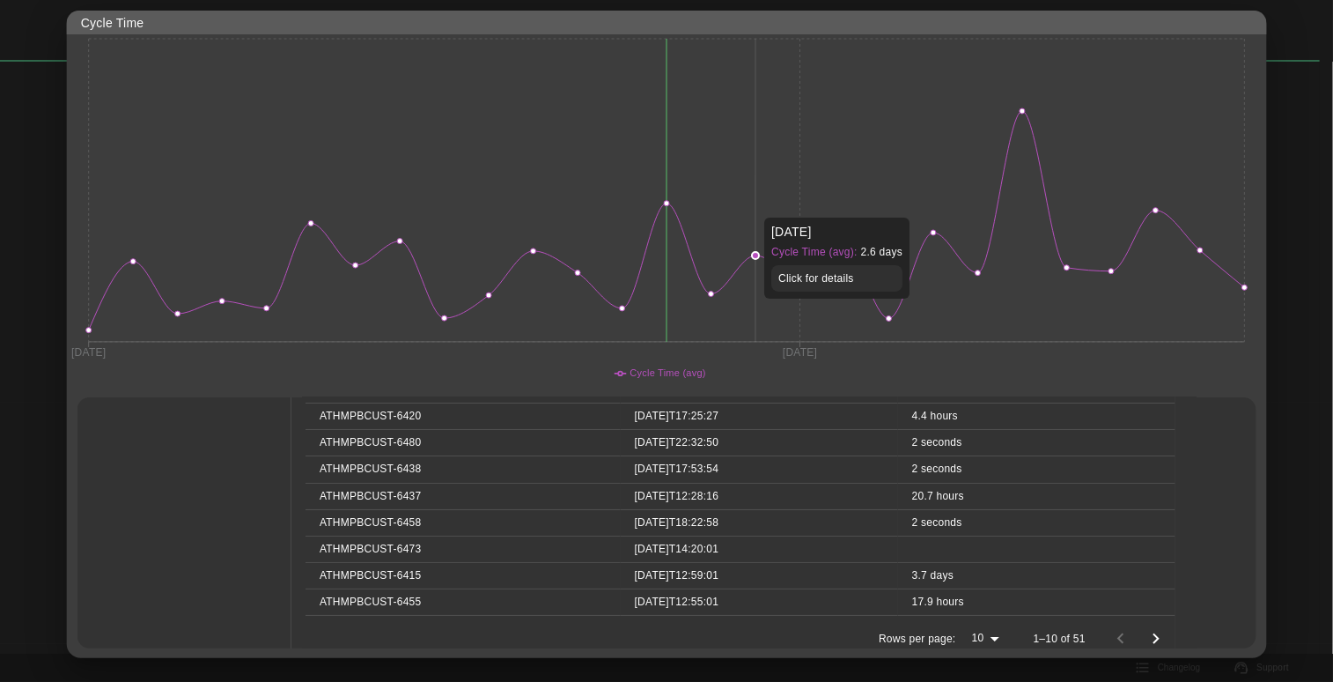
click at [768, 210] on icon "31 Mar 21 Jul" at bounding box center [667, 210] width 1200 height 352
click at [803, 198] on icon "31 Mar 21 Jul" at bounding box center [667, 210] width 1200 height 352
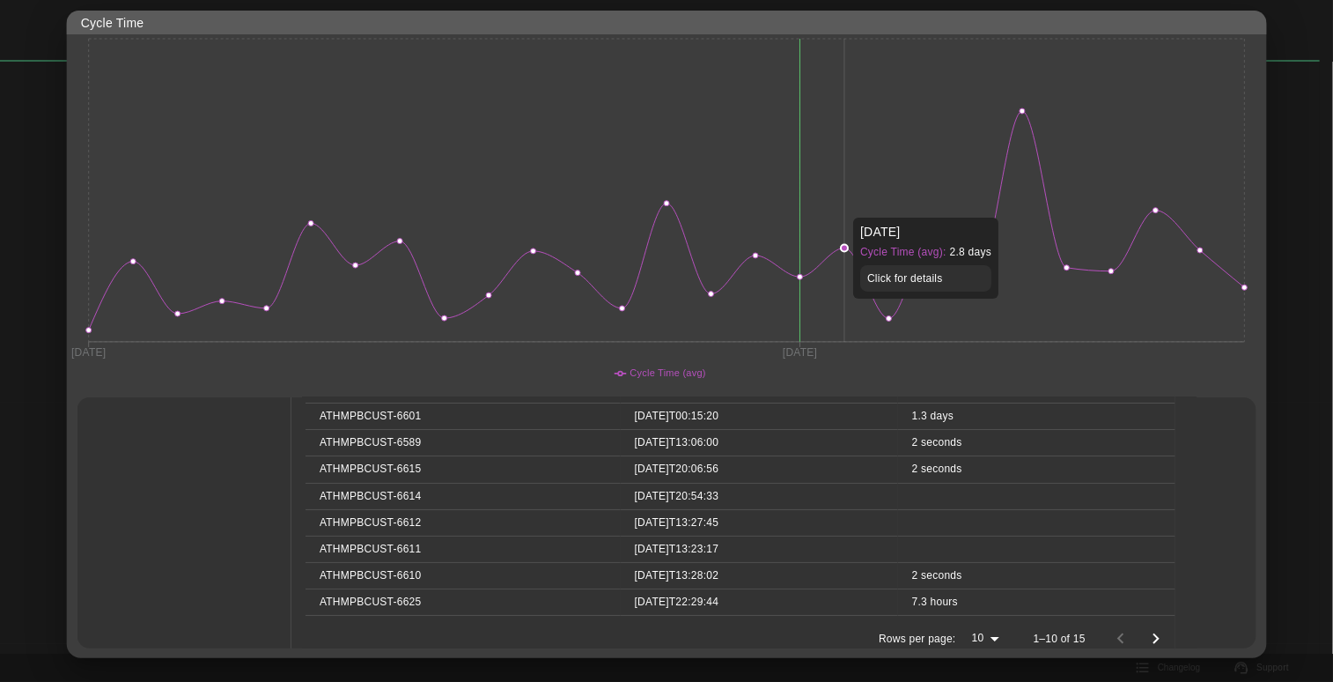
click at [844, 209] on icon "31 Mar 21 Jul" at bounding box center [667, 210] width 1200 height 352
click at [891, 209] on icon "31 Mar 21 Jul" at bounding box center [667, 210] width 1200 height 352
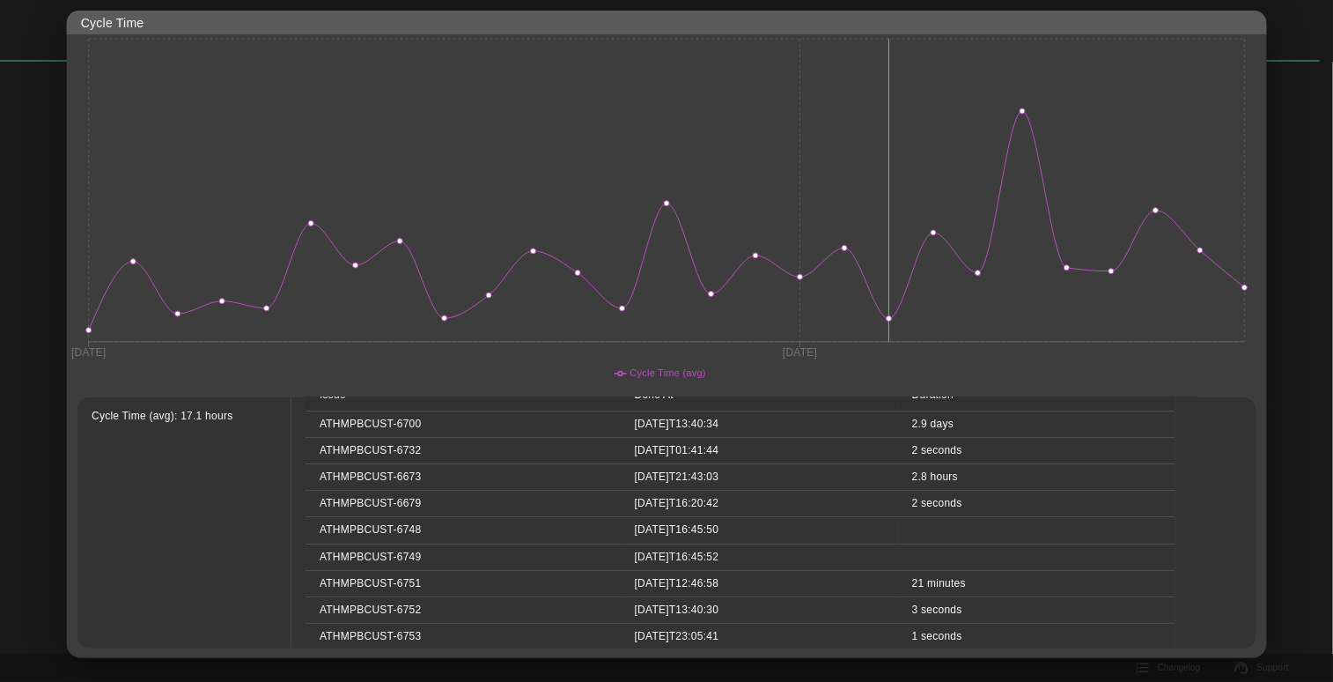
scroll to position [0, 0]
drag, startPoint x: 725, startPoint y: 448, endPoint x: 616, endPoint y: 452, distance: 109.2
click at [620, 452] on td "[DATE]T13:40:34" at bounding box center [758, 452] width 277 height 26
copy td "[DATE]T13:40:34"
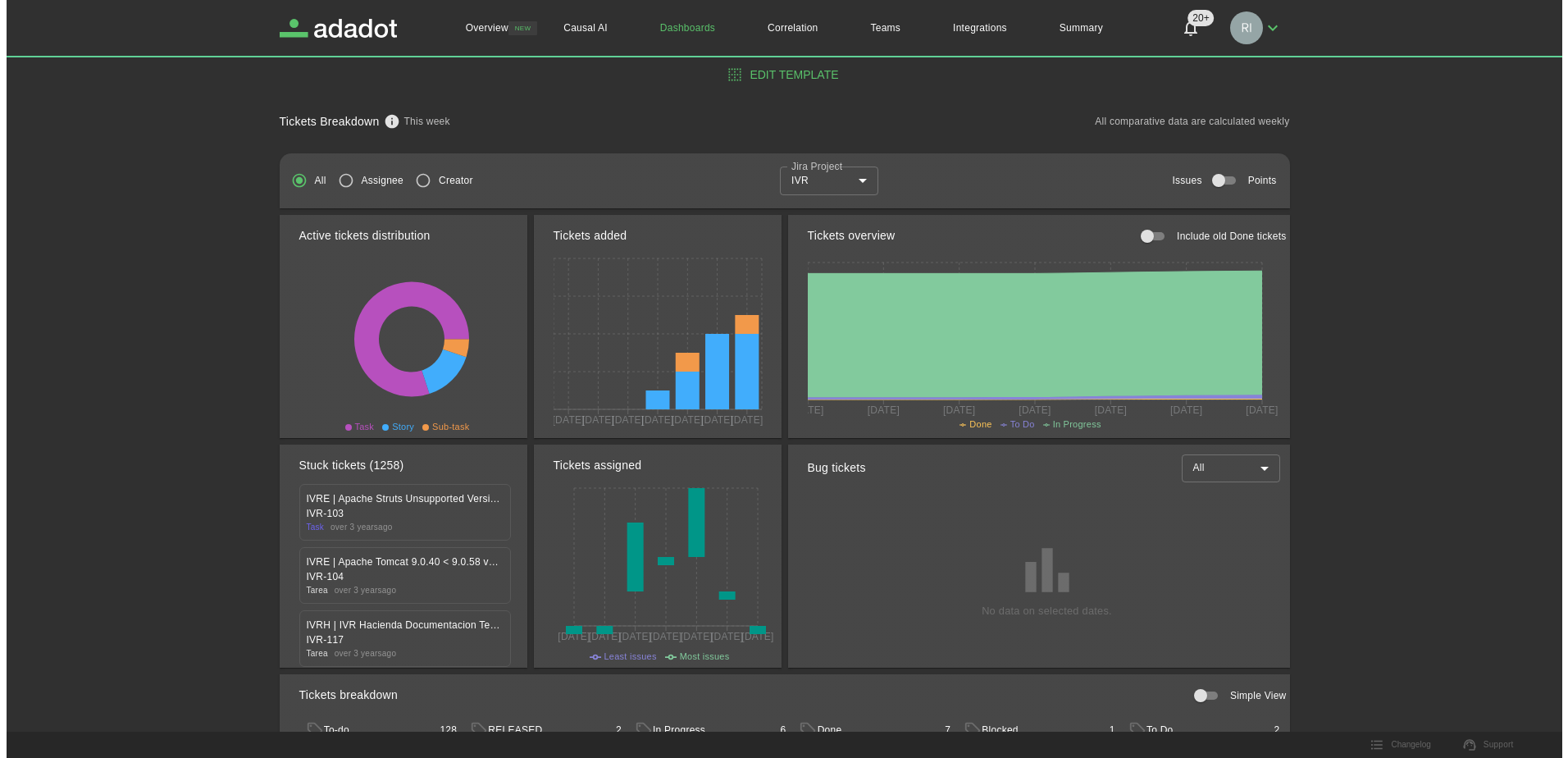
scroll to position [78828, 0]
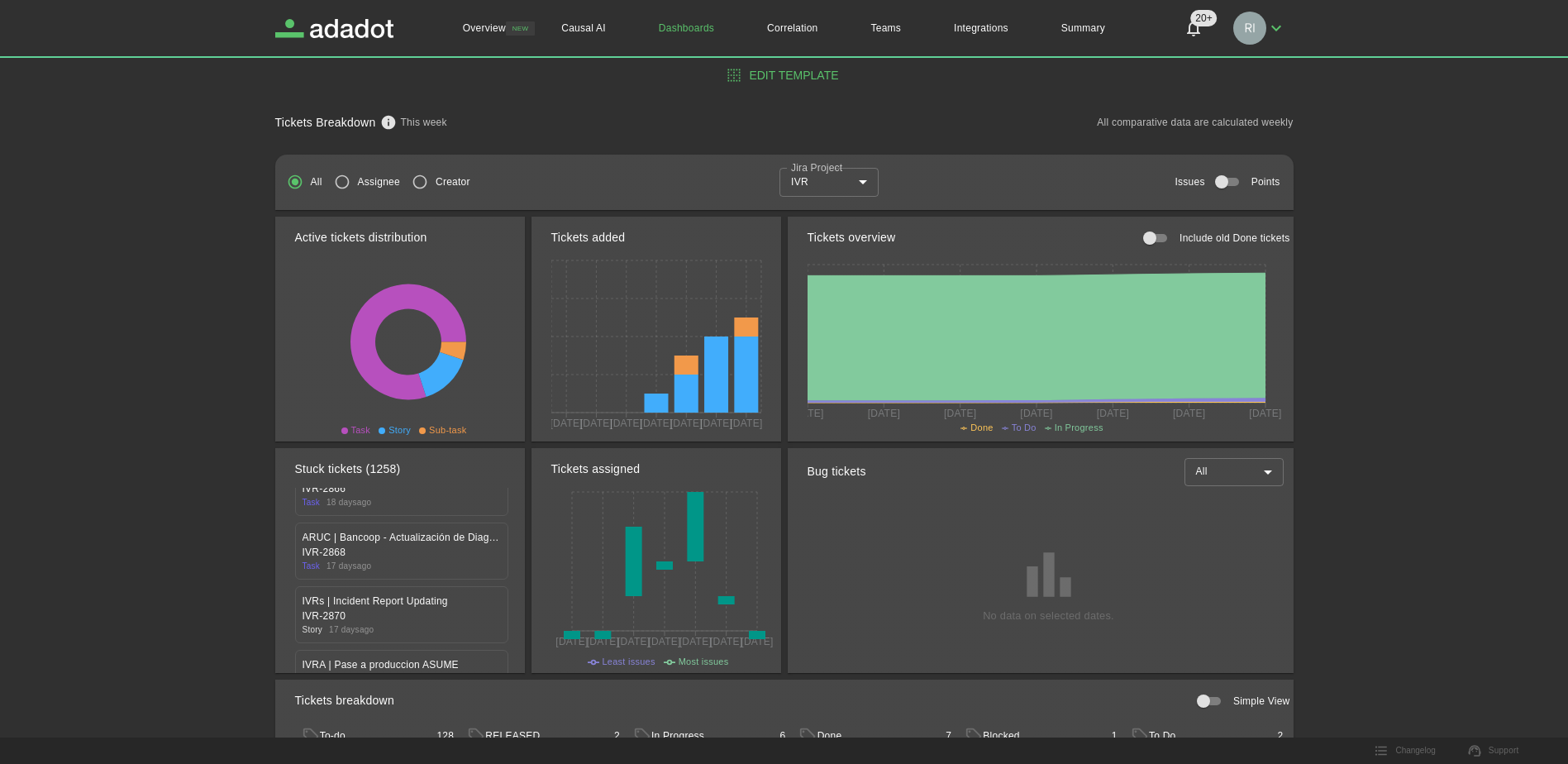
click at [864, 180] on body "Overview NEW Causal AI Dashboards Correlation Teams Integrations Summary 20+ 20…" at bounding box center [784, 217] width 1568 height 764
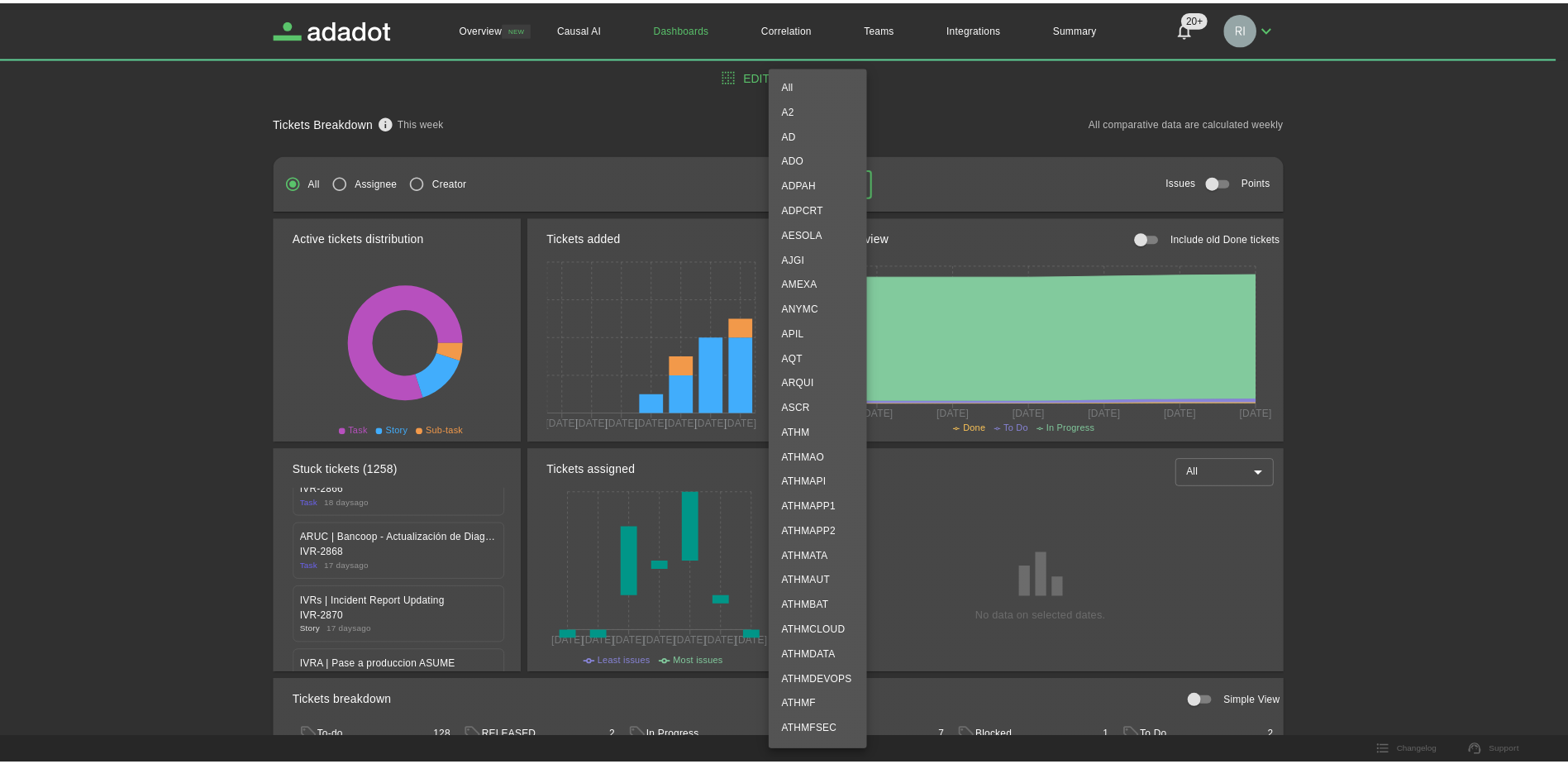
scroll to position [2107, 0]
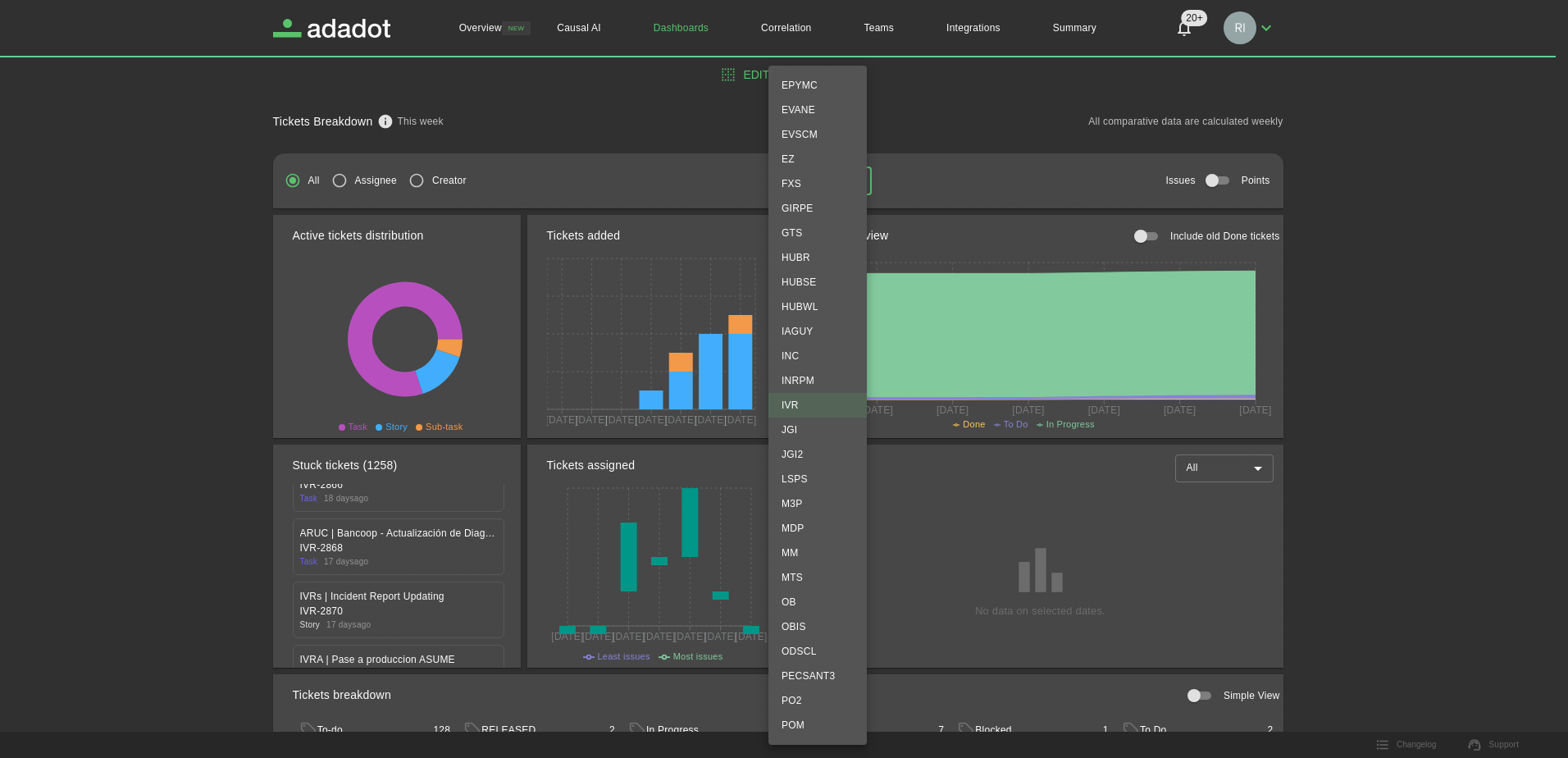
click at [945, 129] on div at bounding box center [784, 379] width 1568 height 758
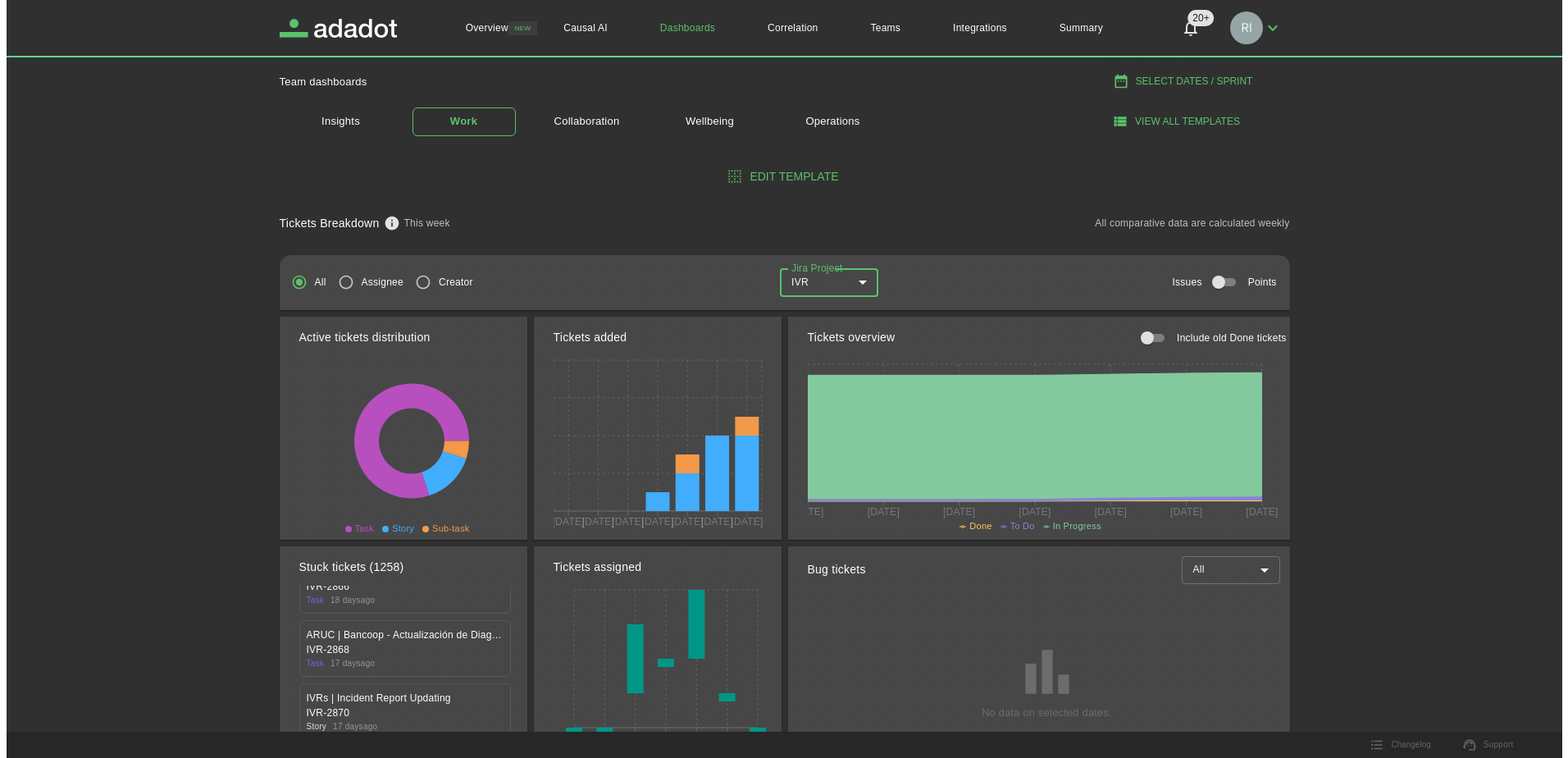
scroll to position [0, 0]
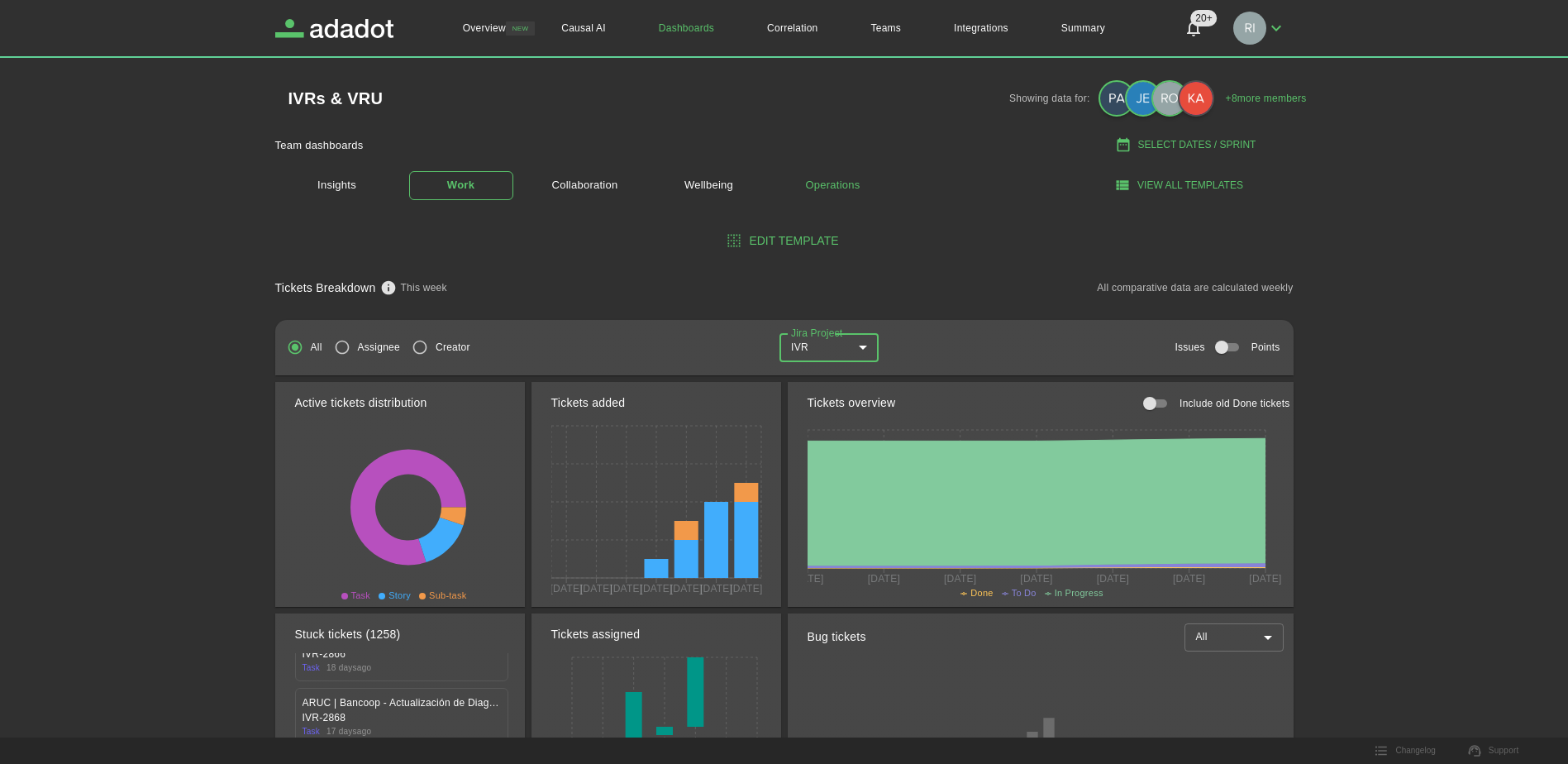
drag, startPoint x: 838, startPoint y: 185, endPoint x: 879, endPoint y: 198, distance: 43.0
click at [838, 185] on link "Operations" at bounding box center [833, 185] width 104 height 29
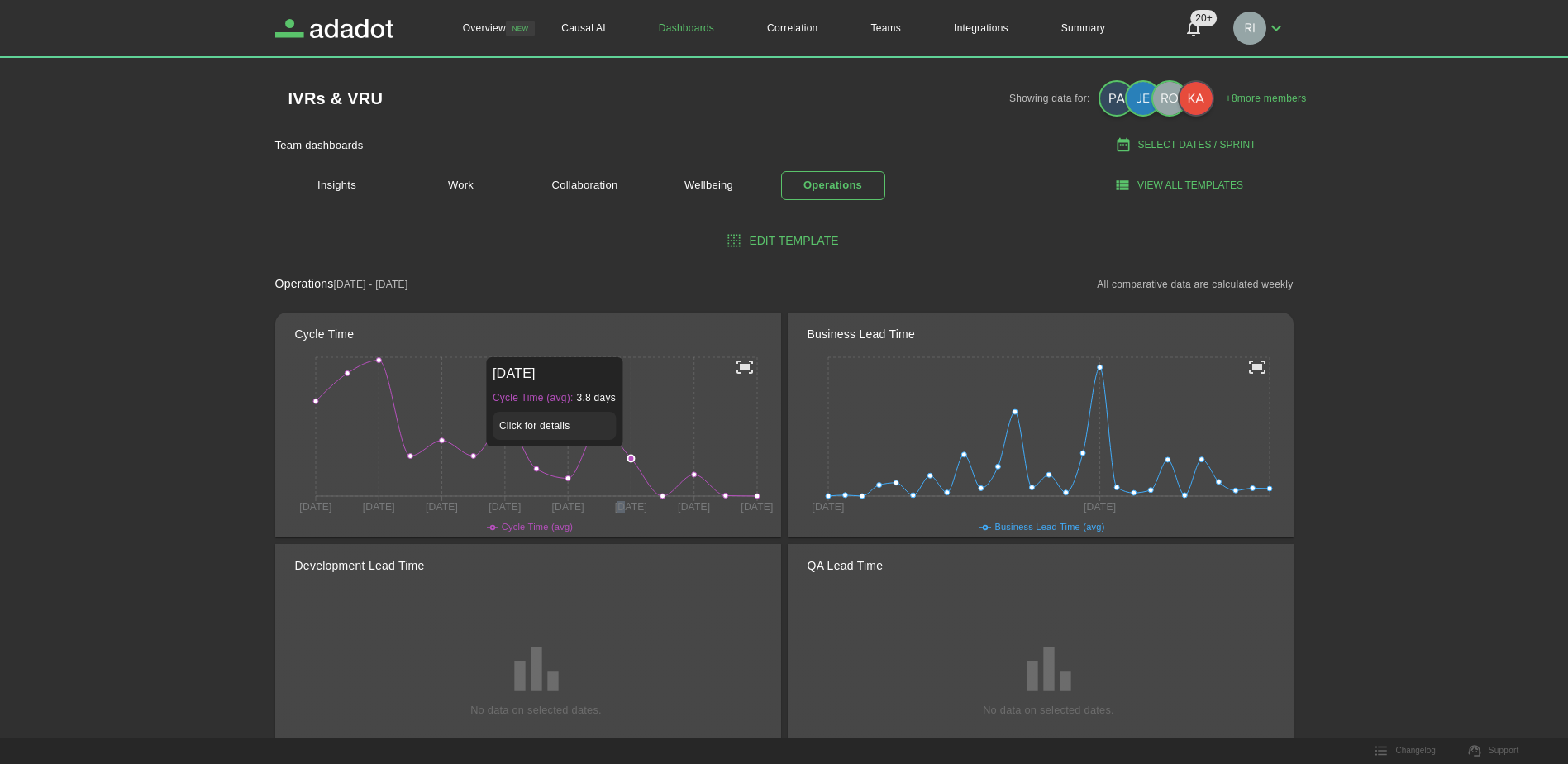
click at [625, 422] on icon "28 Apr 16 Jun 21 Jul 4 Aug 18 Aug 1 Sep 15 Sep 29 Sep" at bounding box center [536, 445] width 483 height 185
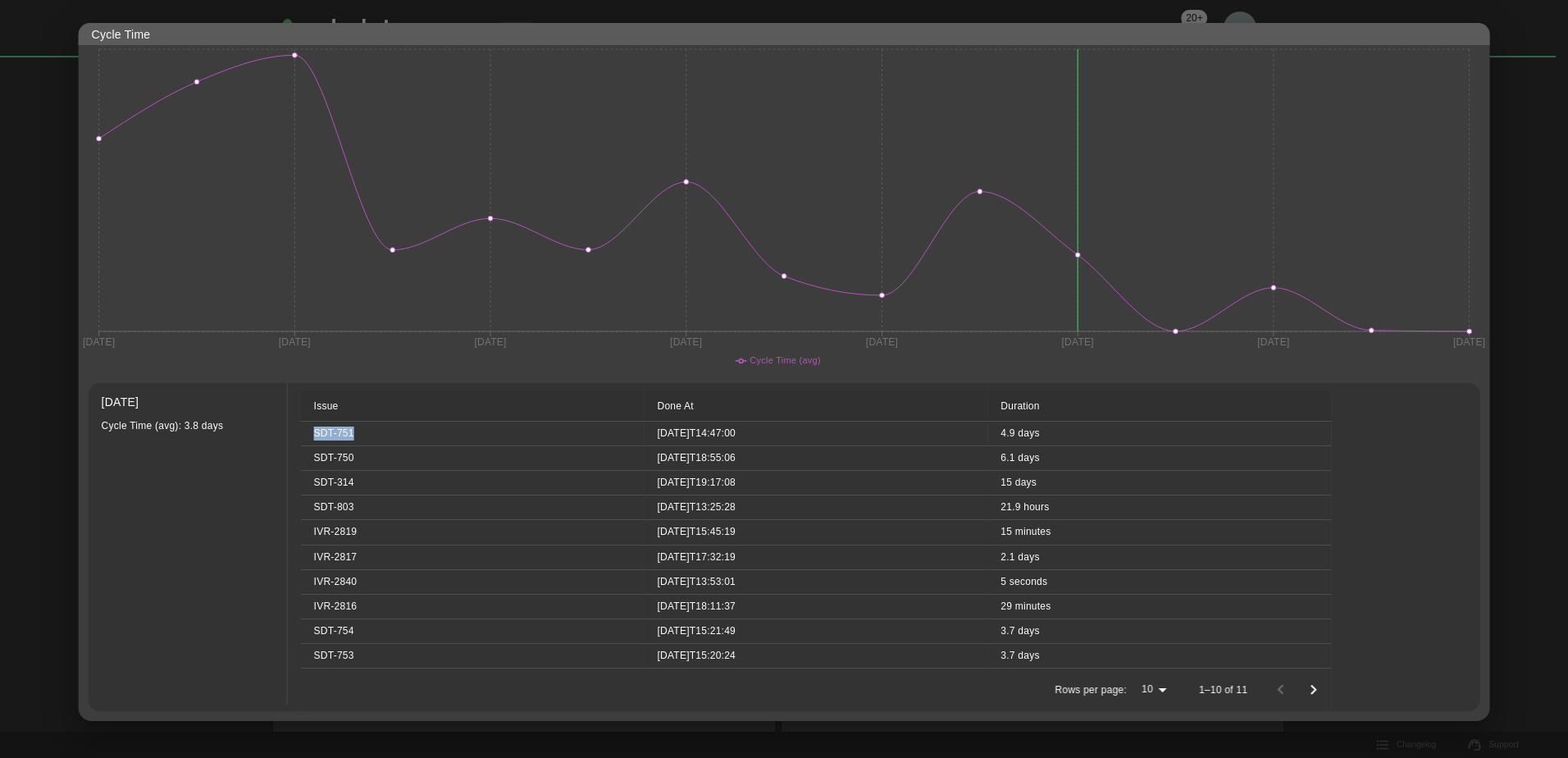
drag, startPoint x: 359, startPoint y: 429, endPoint x: 310, endPoint y: 429, distance: 49.0
click at [310, 429] on td "SDT-751" at bounding box center [472, 434] width 344 height 24
click at [63, 431] on div at bounding box center [784, 379] width 1568 height 758
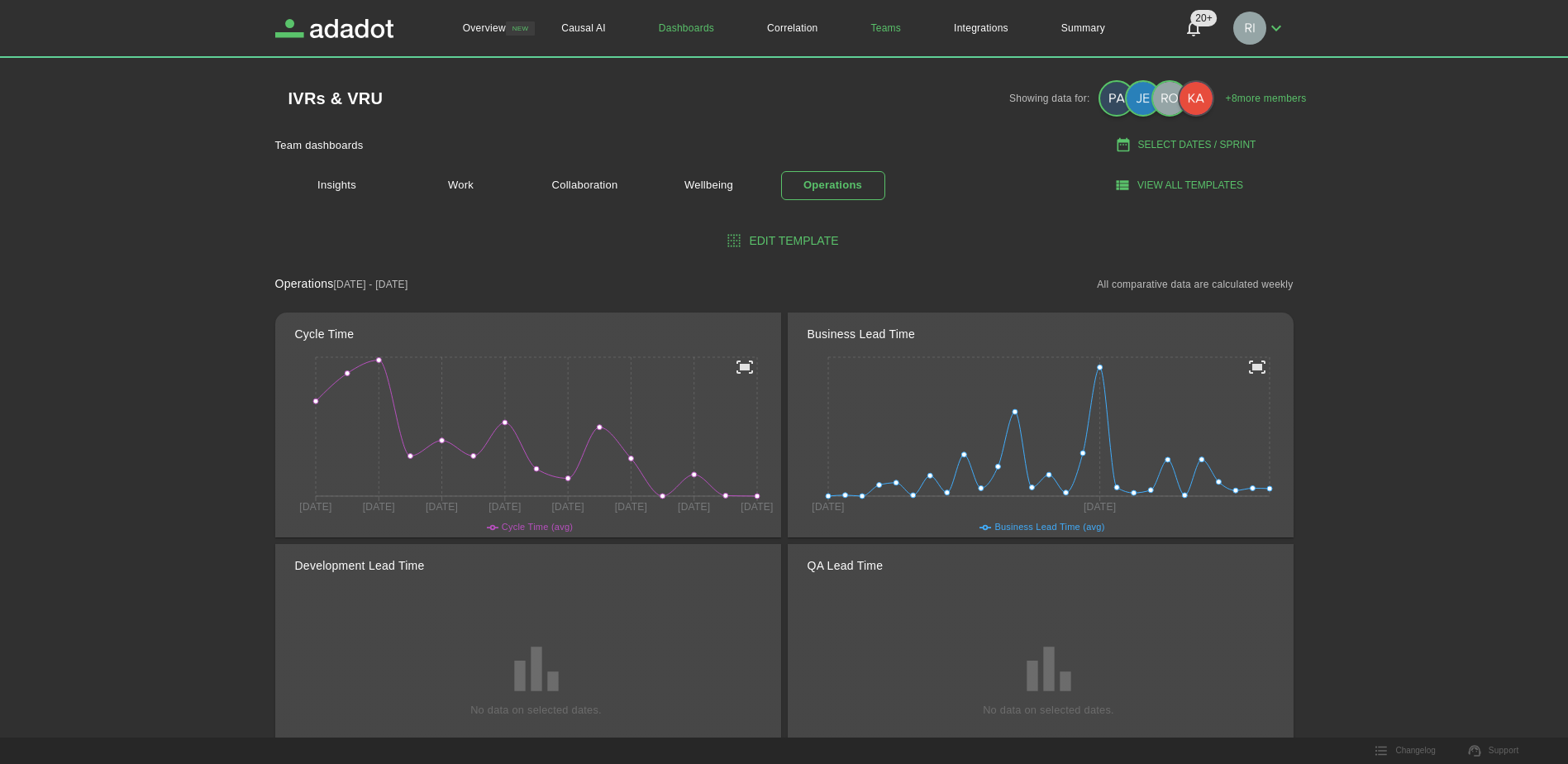
click at [883, 24] on link "Teams" at bounding box center [886, 28] width 84 height 56
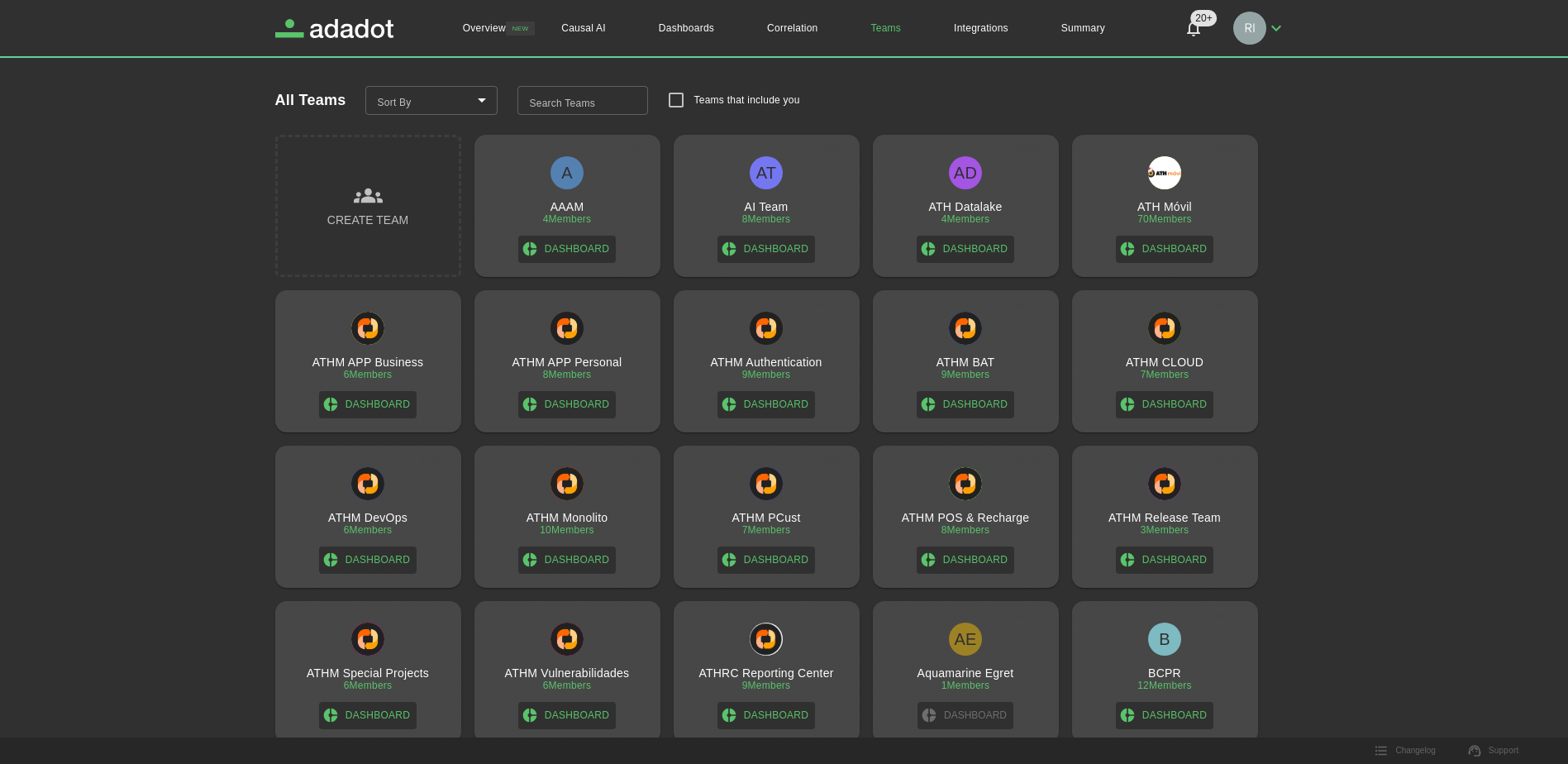
click at [764, 515] on h3 "ATHM PCust" at bounding box center [765, 517] width 69 height 13
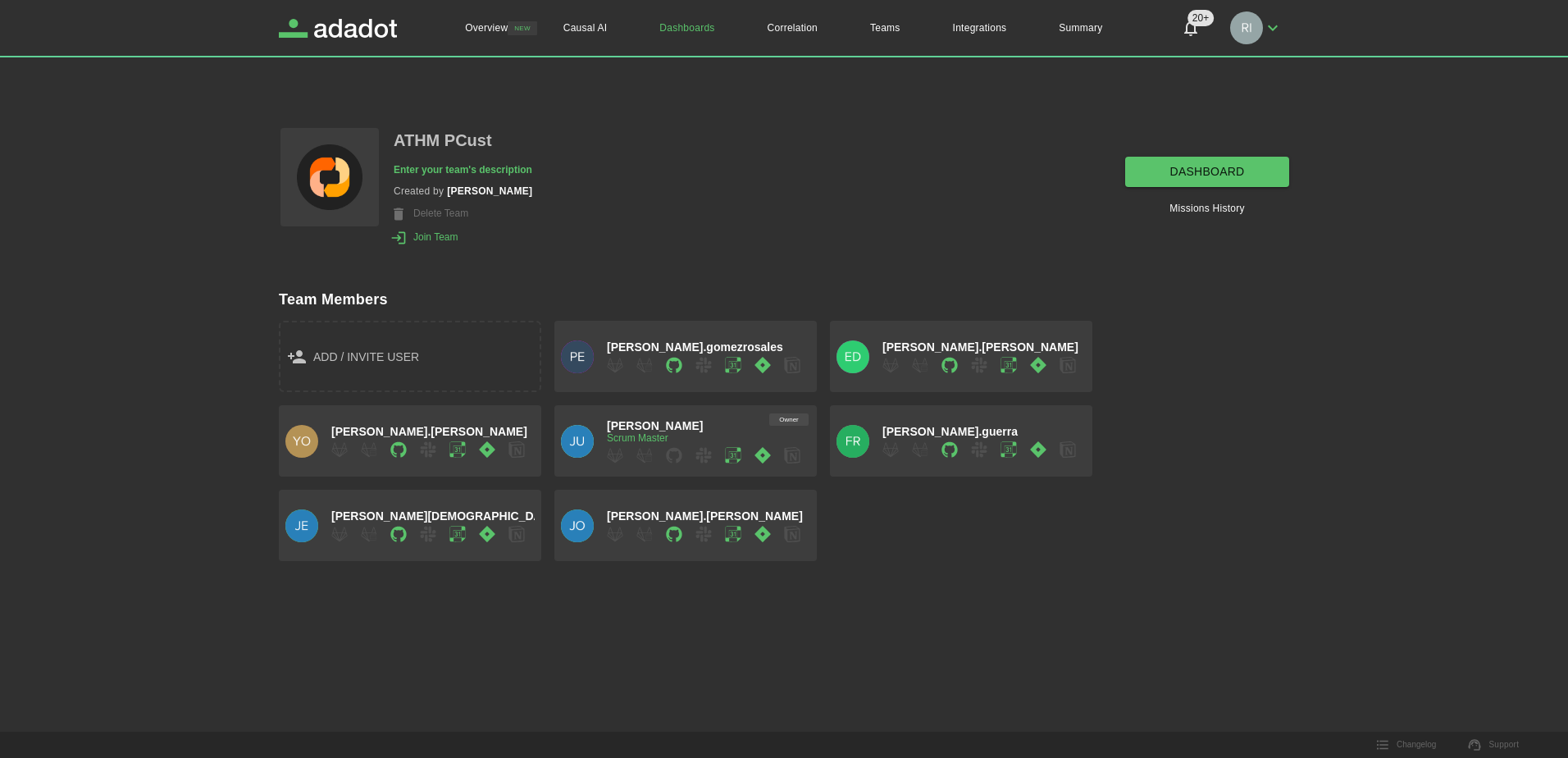
click at [1200, 172] on link "dashboard" at bounding box center [1207, 171] width 164 height 31
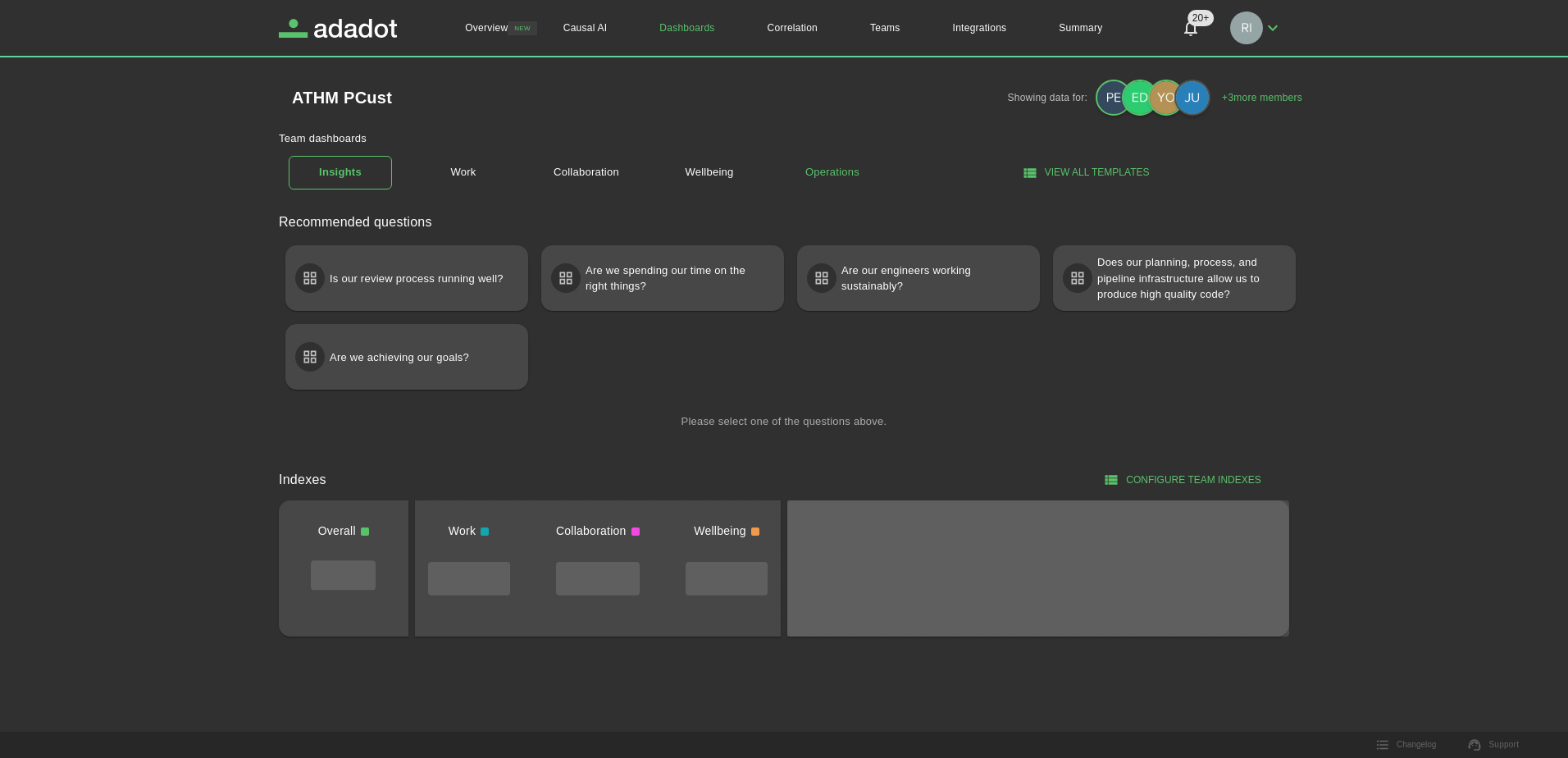
click at [838, 173] on link "Operations" at bounding box center [831, 172] width 103 height 29
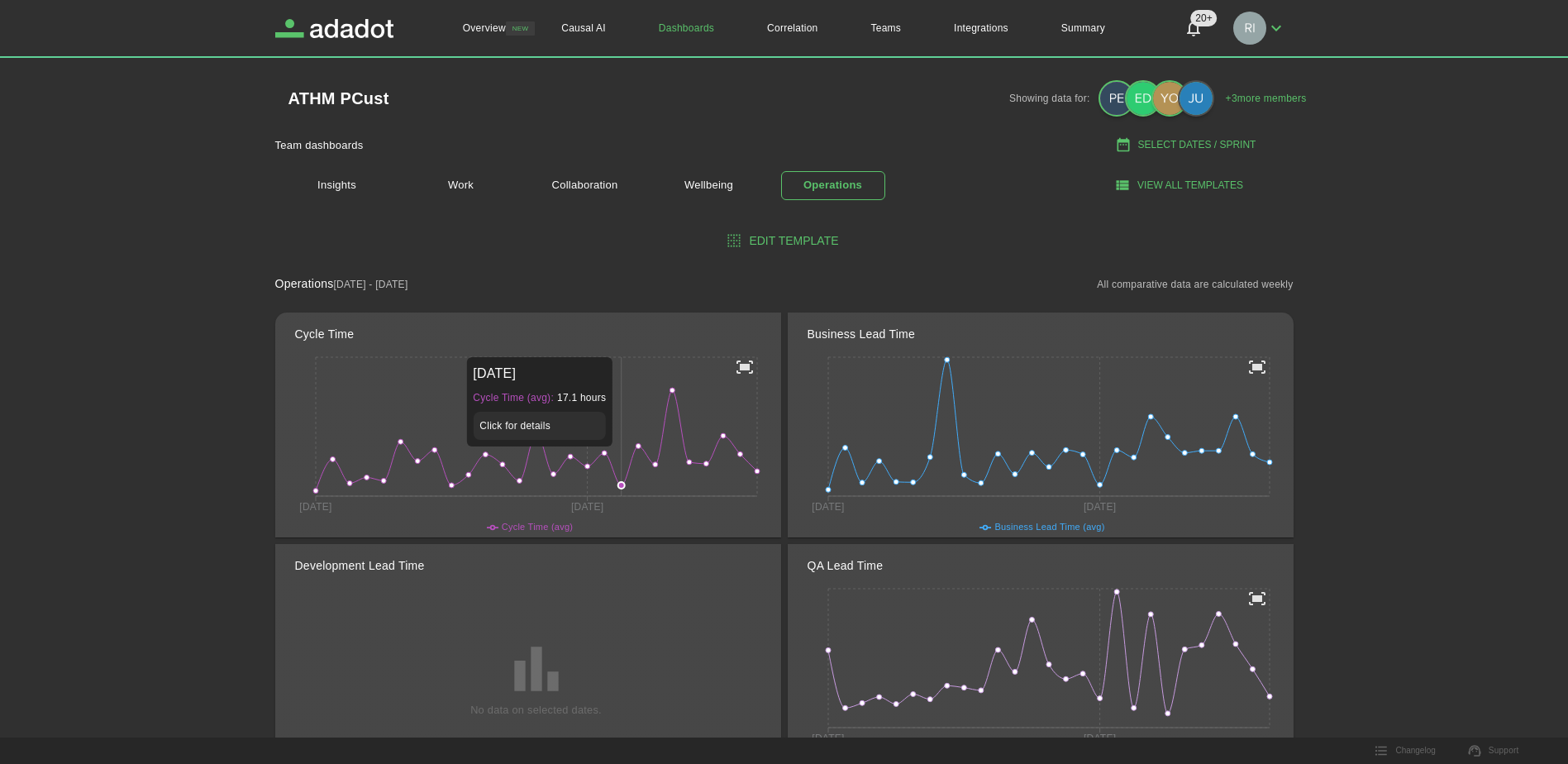
click at [619, 419] on icon "31 Mar 21 Jul" at bounding box center [536, 445] width 483 height 185
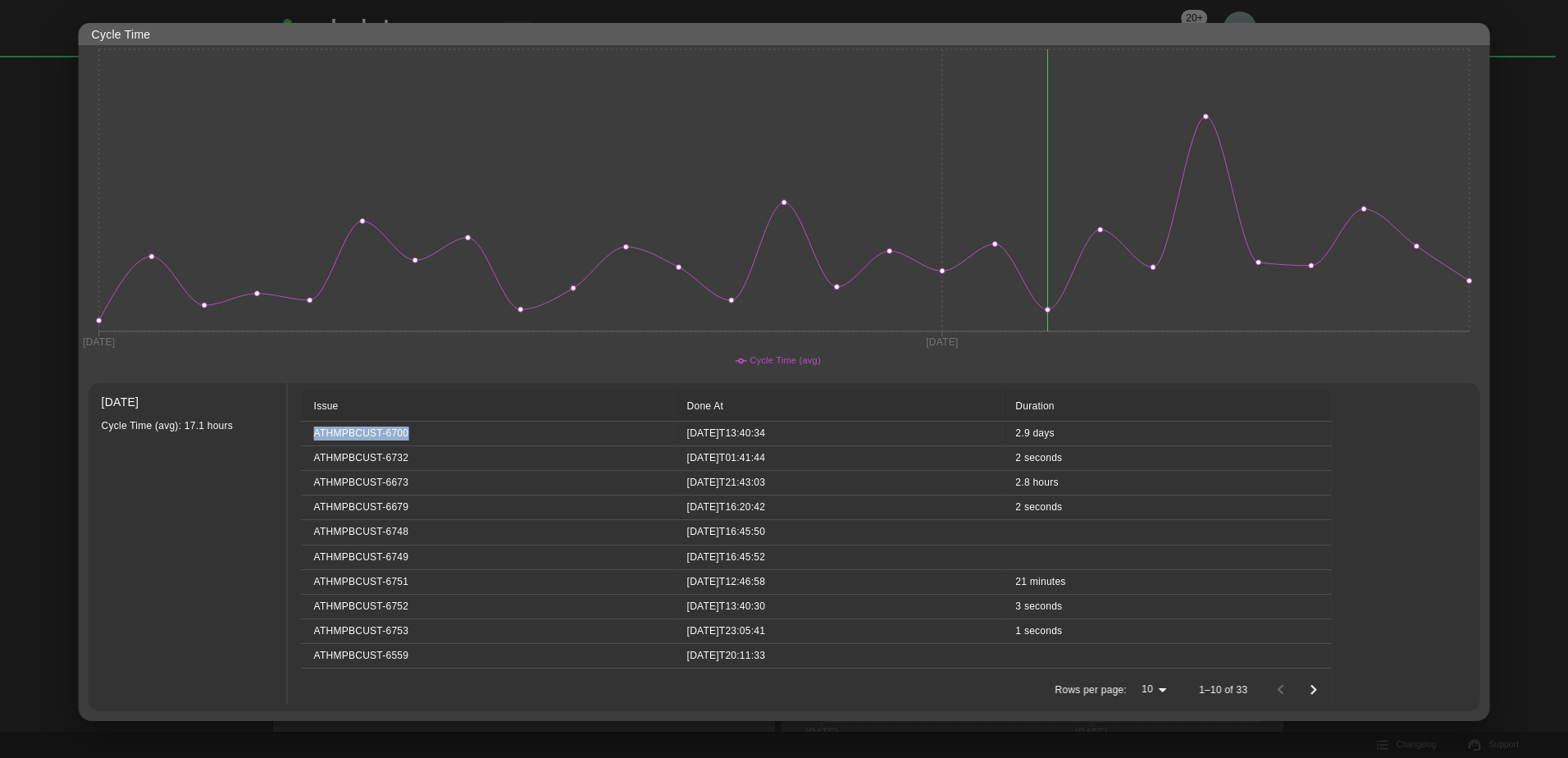
drag, startPoint x: 412, startPoint y: 430, endPoint x: 310, endPoint y: 432, distance: 102.0
click at [310, 432] on td "ATHMPBCUST-6700" at bounding box center [487, 434] width 373 height 24
drag, startPoint x: 310, startPoint y: 432, endPoint x: 367, endPoint y: 431, distance: 57.0
copy td "ATHMPBCUST-6700"
